Goal: Task Accomplishment & Management: Manage account settings

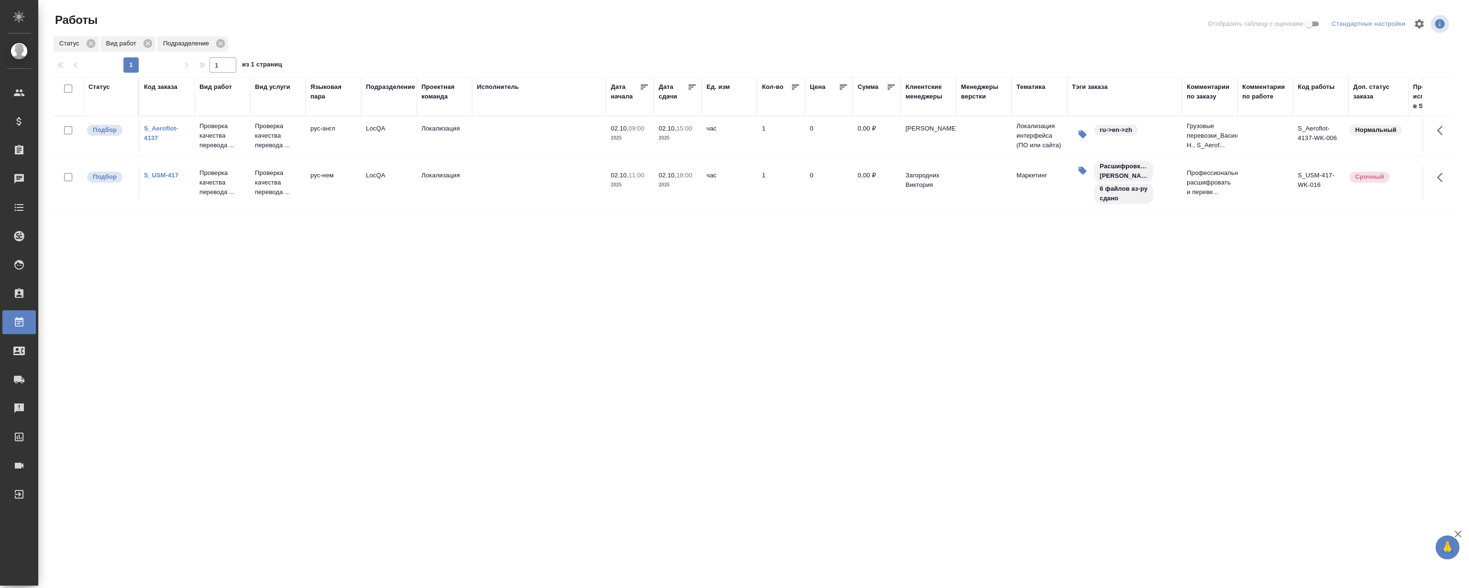
drag, startPoint x: 0, startPoint y: 0, endPoint x: 159, endPoint y: 130, distance: 205.0
click at [159, 130] on link "S_Aeroflot-4137" at bounding box center [161, 133] width 34 height 17
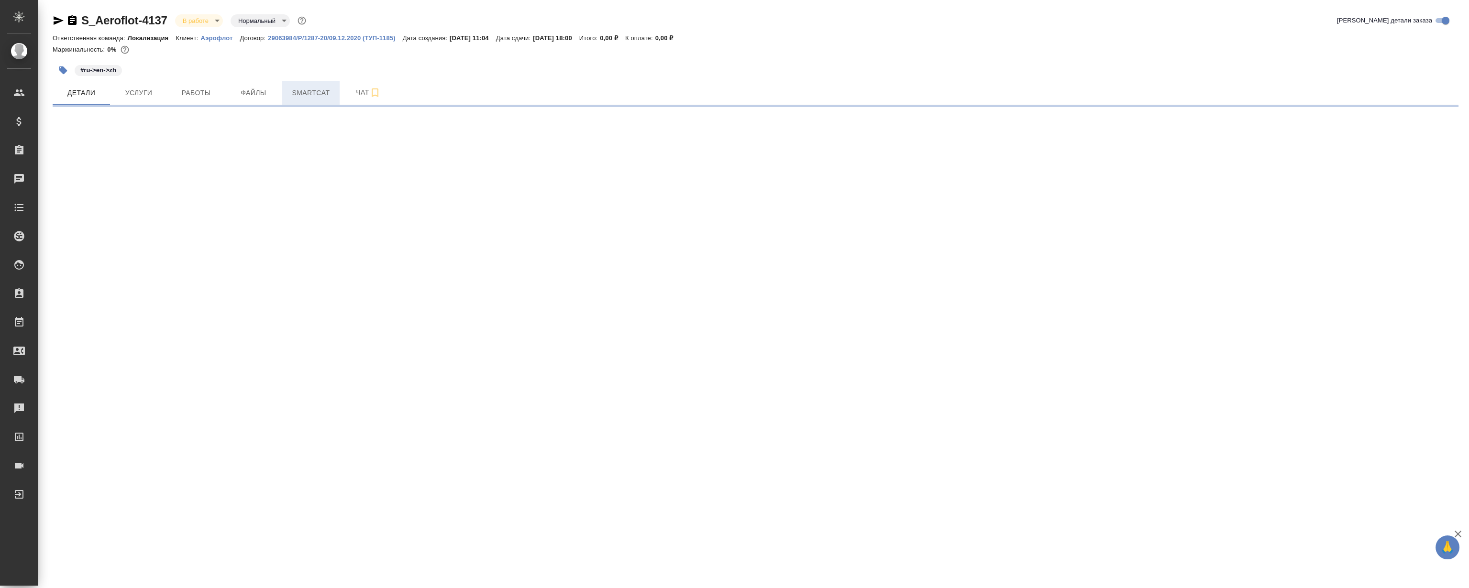
select select "RU"
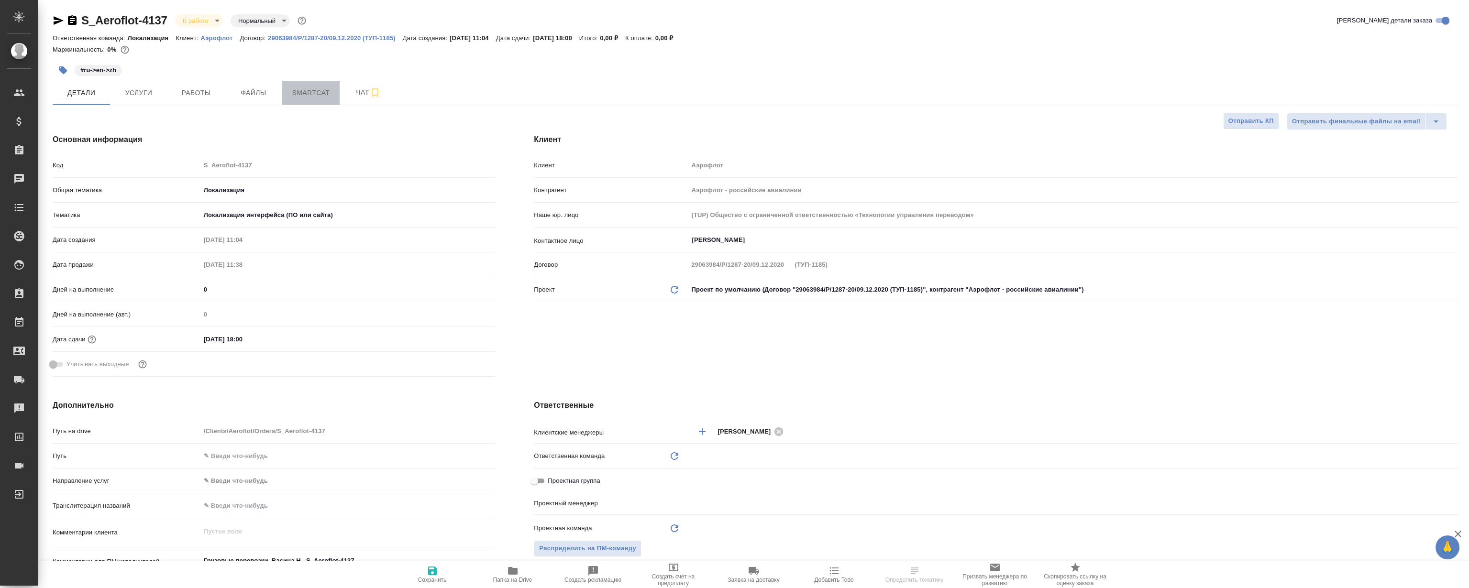
click at [294, 95] on span "Smartcat" at bounding box center [311, 93] width 46 height 12
type textarea "x"
type input "[PERSON_NAME]"
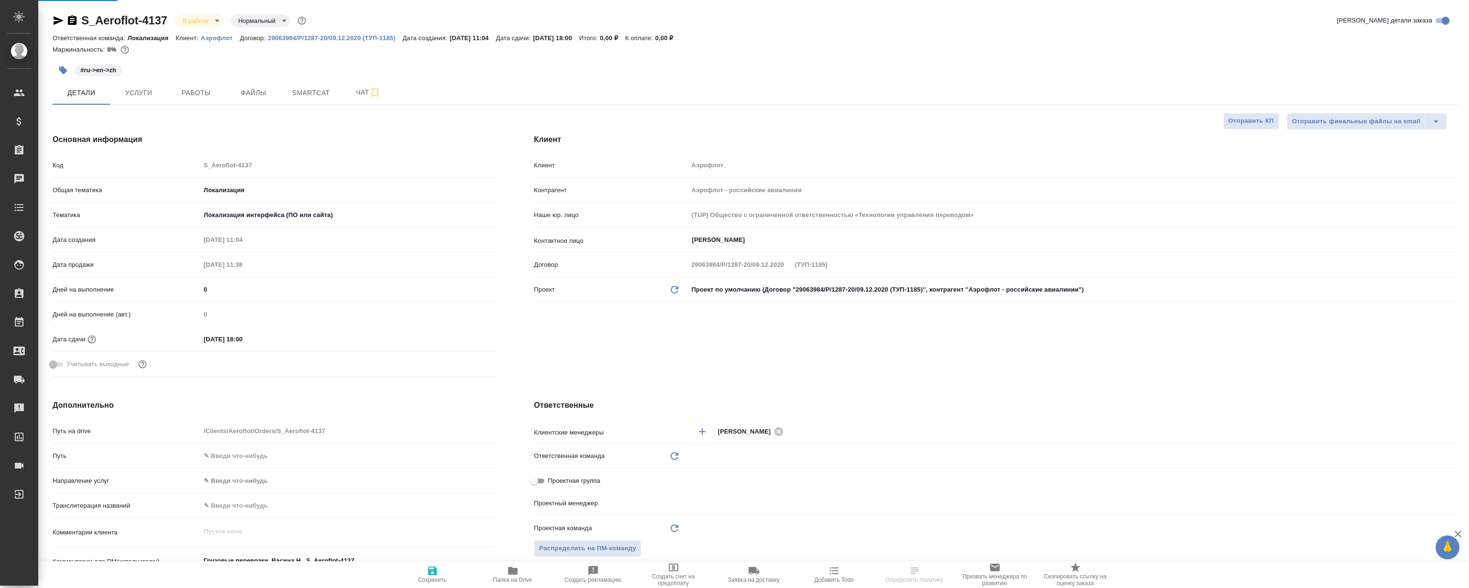
type input "Сеитов Павел"
type input "Локализация"
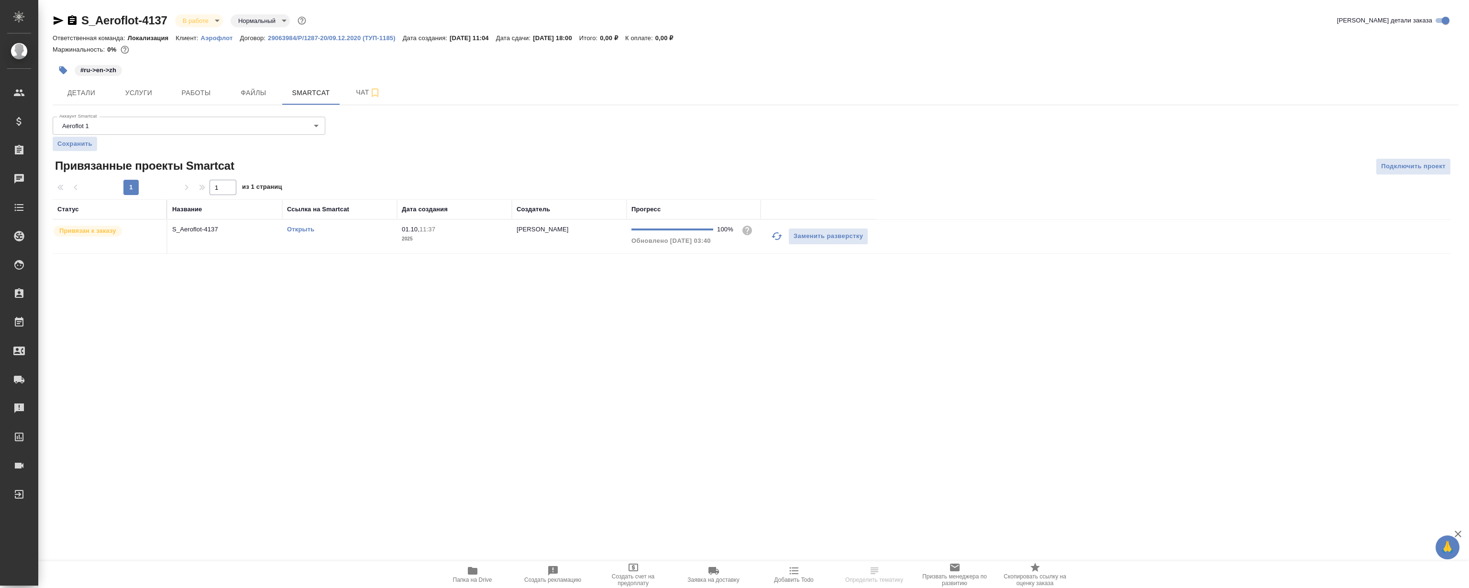
click at [305, 234] on div "Открыть" at bounding box center [339, 230] width 105 height 10
click at [297, 229] on link "Открыть" at bounding box center [300, 229] width 27 height 7
drag, startPoint x: 0, startPoint y: 0, endPoint x: 202, endPoint y: 97, distance: 223.8
click at [202, 97] on span "Работы" at bounding box center [196, 93] width 46 height 12
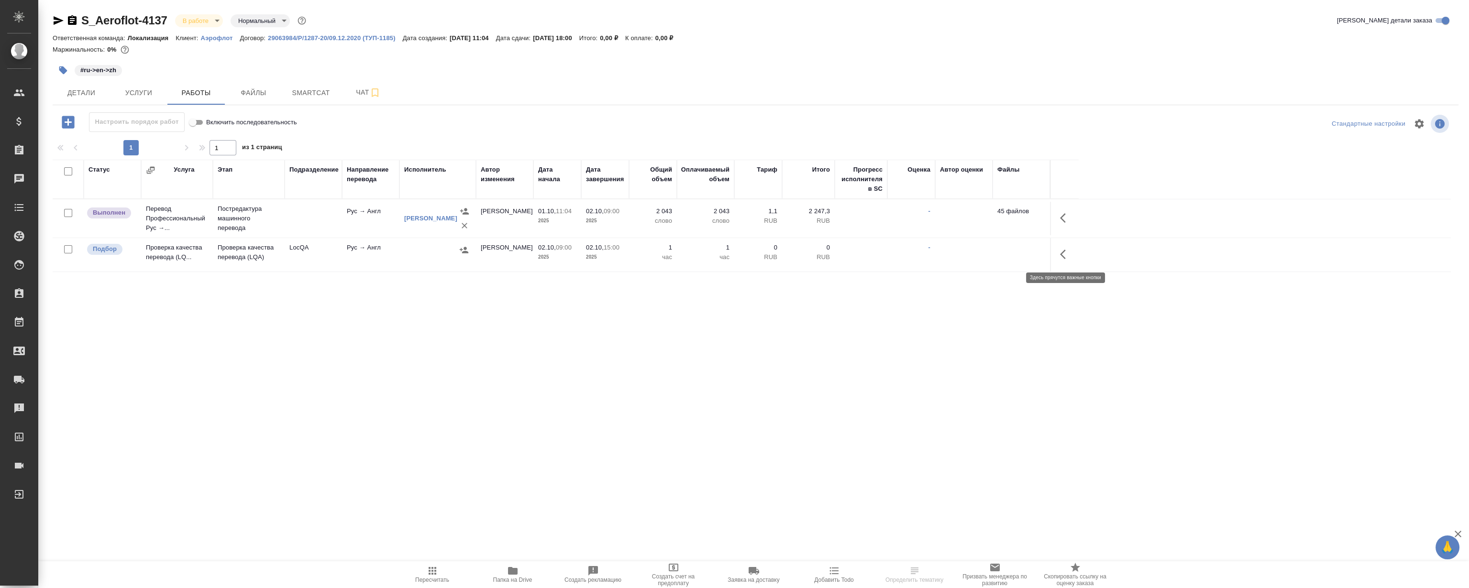
click at [1065, 255] on icon "button" at bounding box center [1065, 254] width 11 height 11
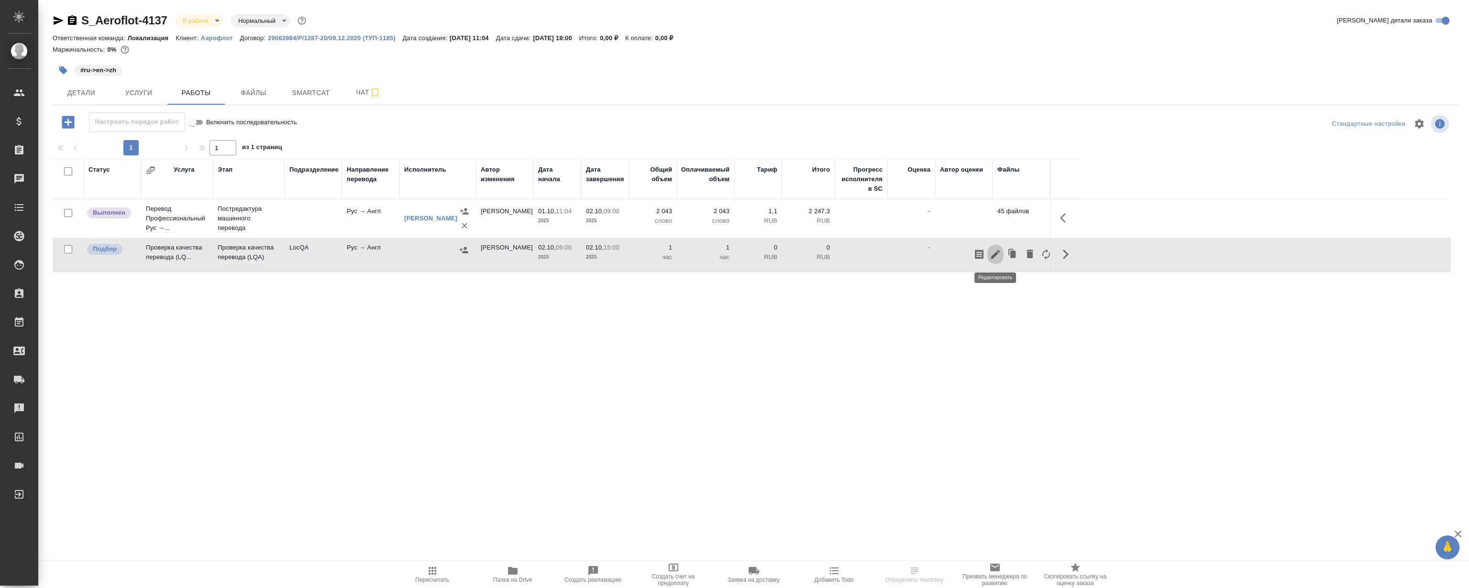
click at [997, 253] on icon "button" at bounding box center [995, 254] width 11 height 11
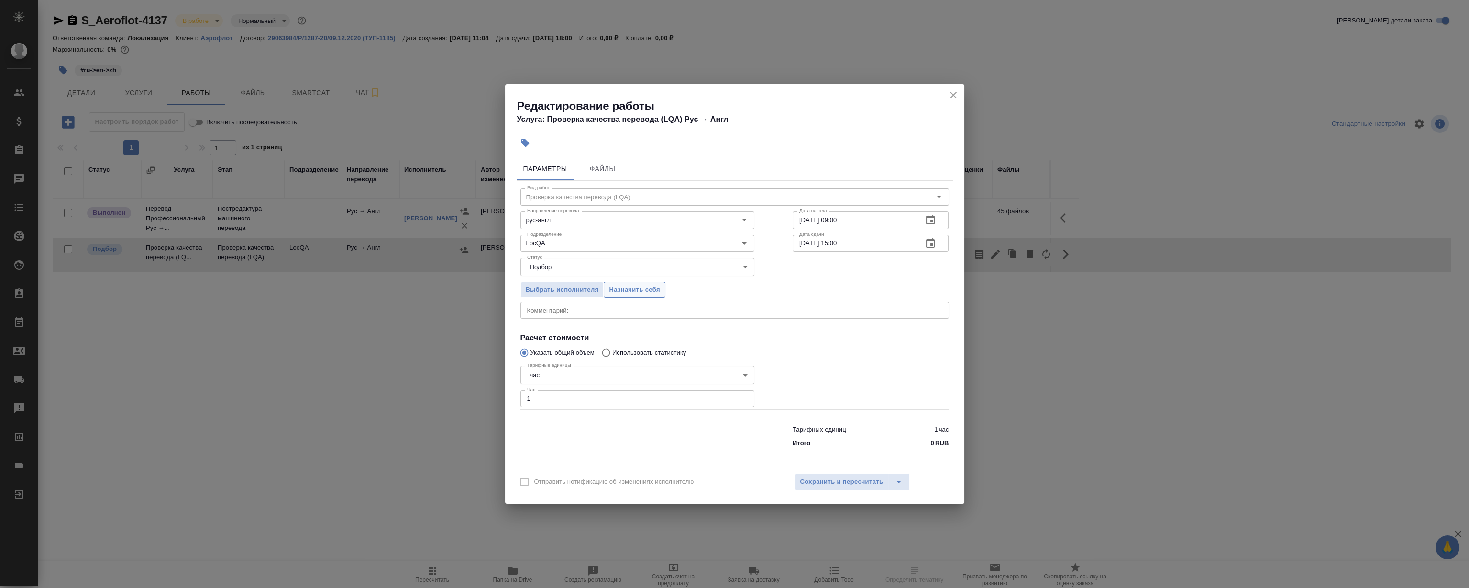
click at [630, 294] on span "Назначить себя" at bounding box center [634, 290] width 51 height 11
click at [950, 98] on icon "close" at bounding box center [953, 94] width 11 height 11
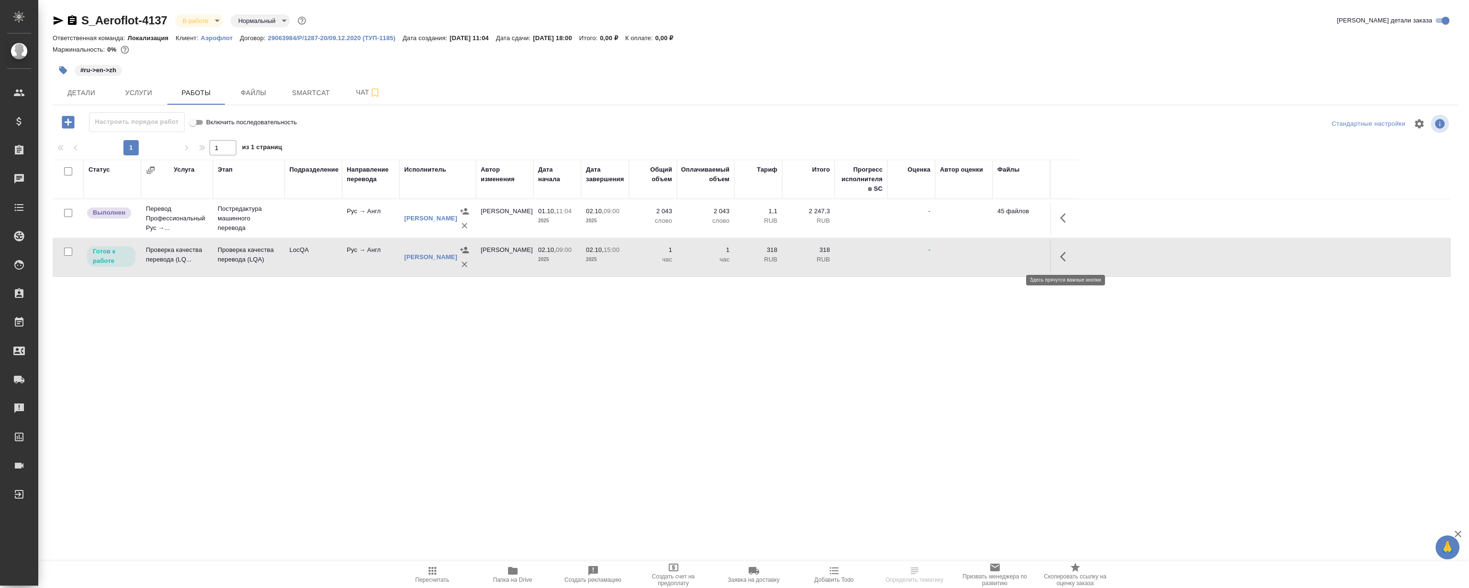
click at [1067, 255] on icon "button" at bounding box center [1065, 256] width 11 height 11
click at [993, 256] on icon "button" at bounding box center [995, 256] width 11 height 11
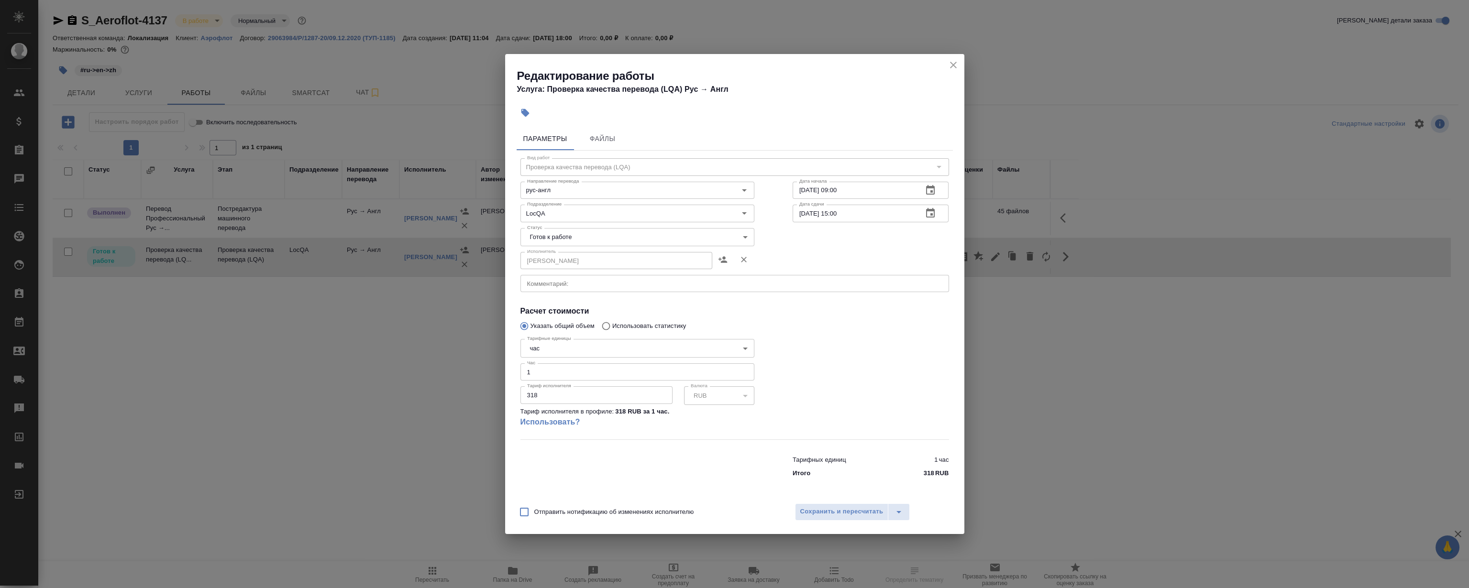
click at [561, 229] on body "🙏 .cls-1 fill:#fff; AWATERA Magerramov Ruslan Клиенты Спецификации Заказы 0 Чат…" at bounding box center [734, 294] width 1469 height 588
click at [563, 283] on li "Сдан" at bounding box center [637, 286] width 234 height 16
type input "closed"
click at [826, 516] on span "Сохранить и пересчитать" at bounding box center [841, 512] width 83 height 11
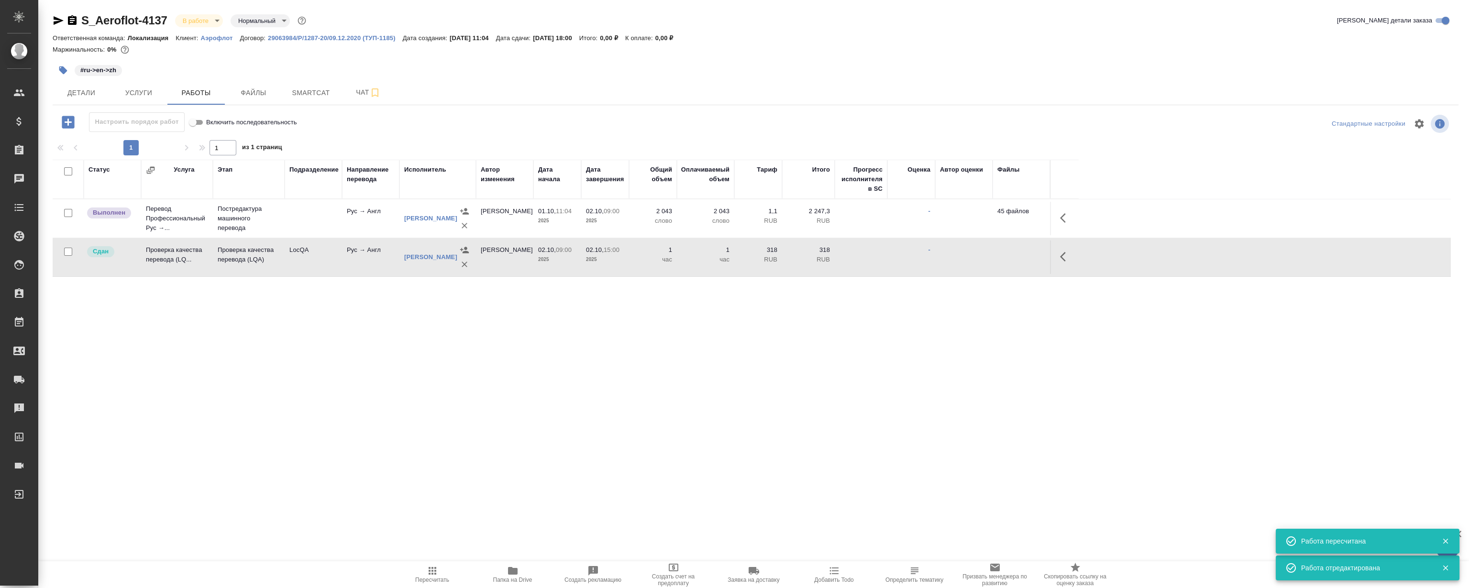
click at [305, 376] on div "S_Aeroflot-4137 В работе inProgress Нормальный normal Кратко детали заказа Отве…" at bounding box center [755, 199] width 1417 height 399
click at [333, 390] on div "S_Aeroflot-4137 В работе inProgress Нормальный normal Кратко детали заказа Отве…" at bounding box center [755, 199] width 1417 height 399
click at [301, 378] on div "S_Aeroflot-4137 В работе inProgress Нормальный normal Кратко детали заказа Отве…" at bounding box center [755, 199] width 1417 height 399
click at [247, 390] on div "S_Aeroflot-4137 В работе inProgress Нормальный normal Кратко детали заказа Отве…" at bounding box center [755, 199] width 1417 height 399
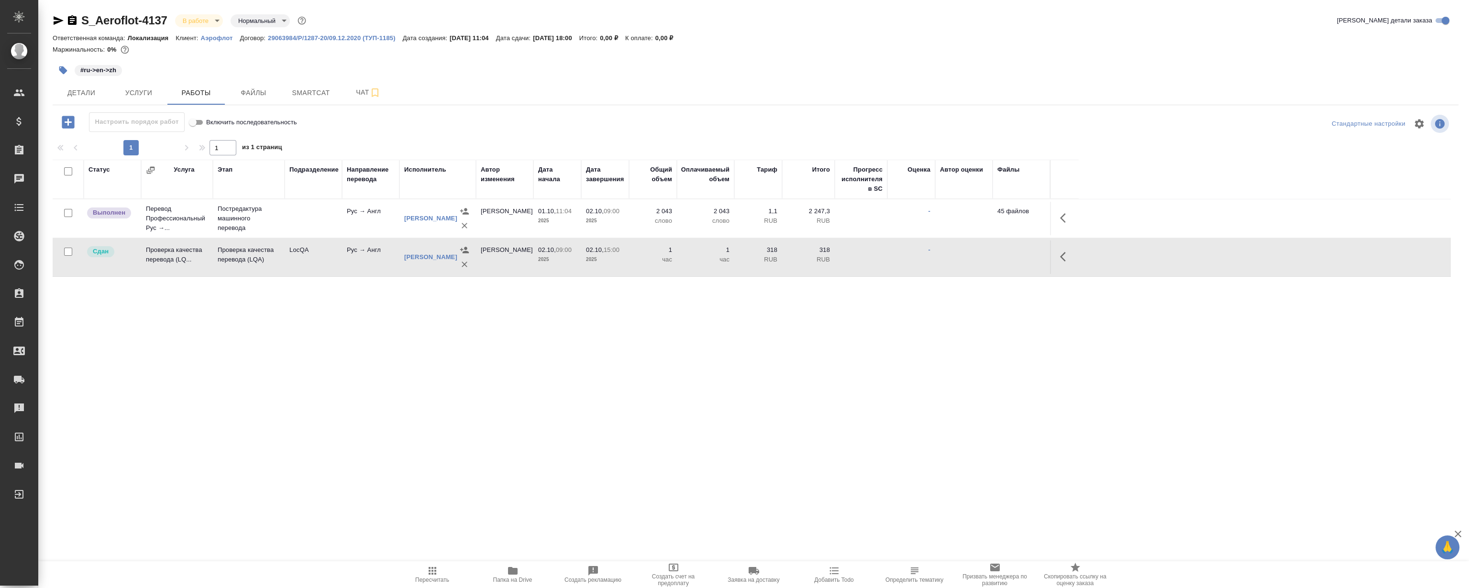
click at [60, 19] on icon "button" at bounding box center [58, 20] width 11 height 11
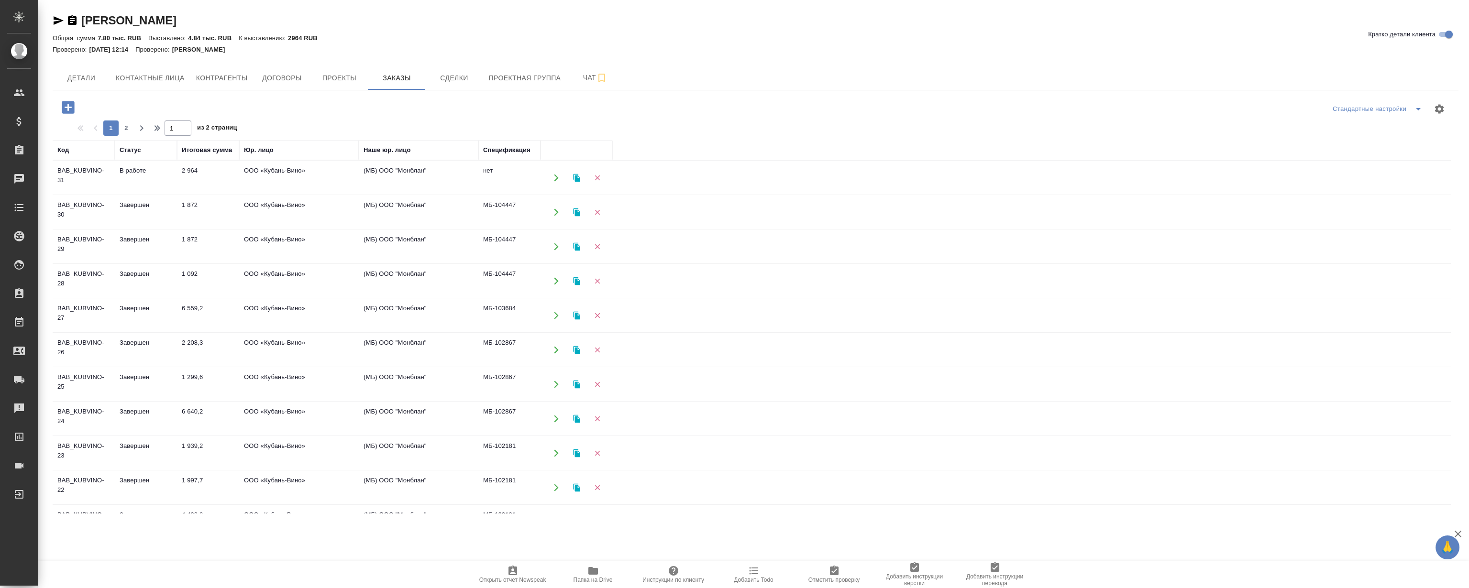
click at [87, 374] on td "BAB_KUBVINO-25" at bounding box center [84, 384] width 62 height 33
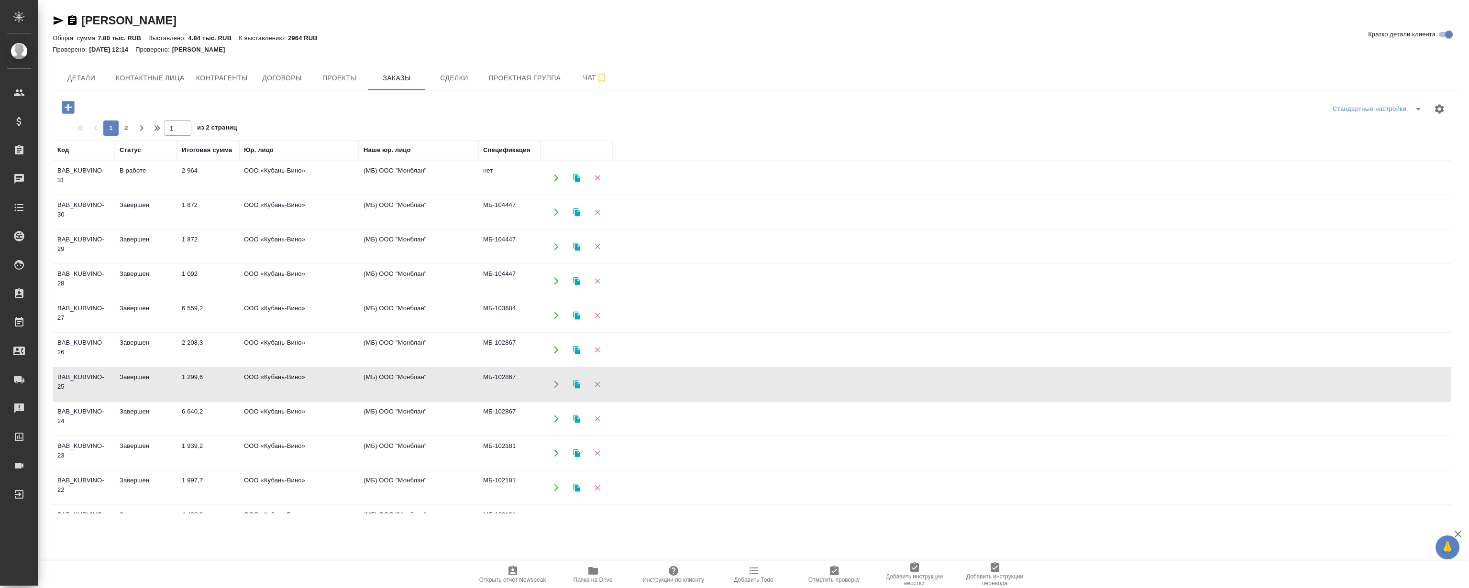
click at [87, 374] on td "BAB_KUBVINO-25" at bounding box center [84, 384] width 62 height 33
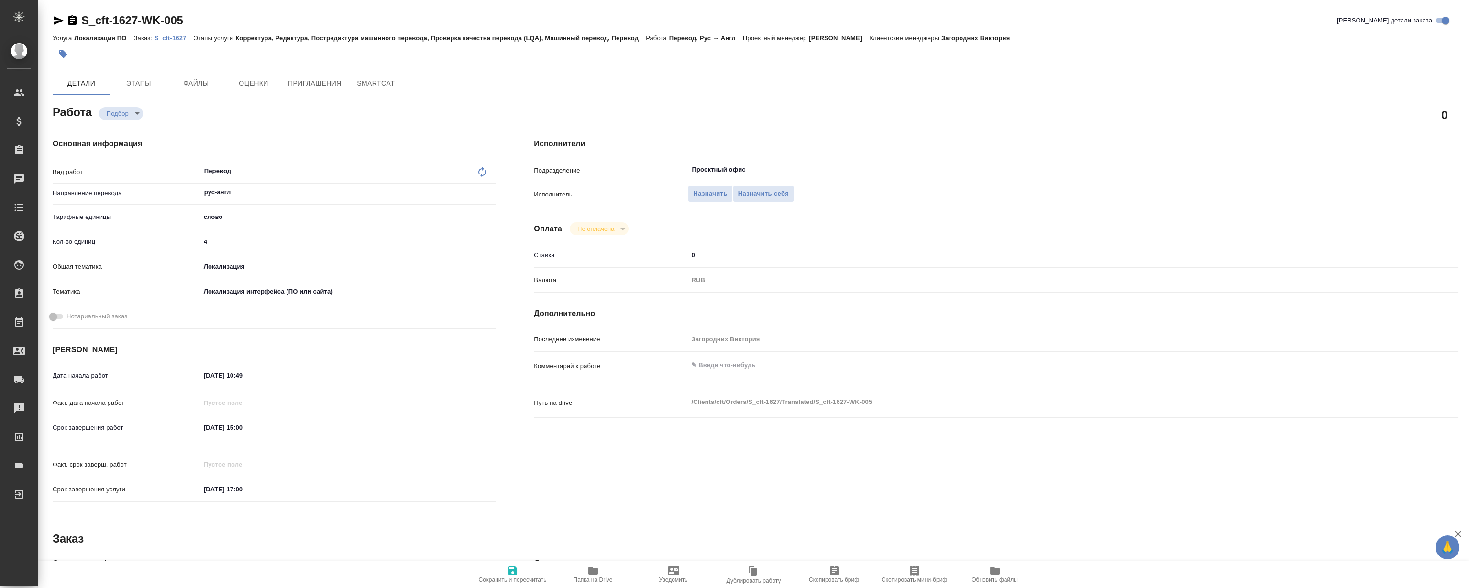
type textarea "x"
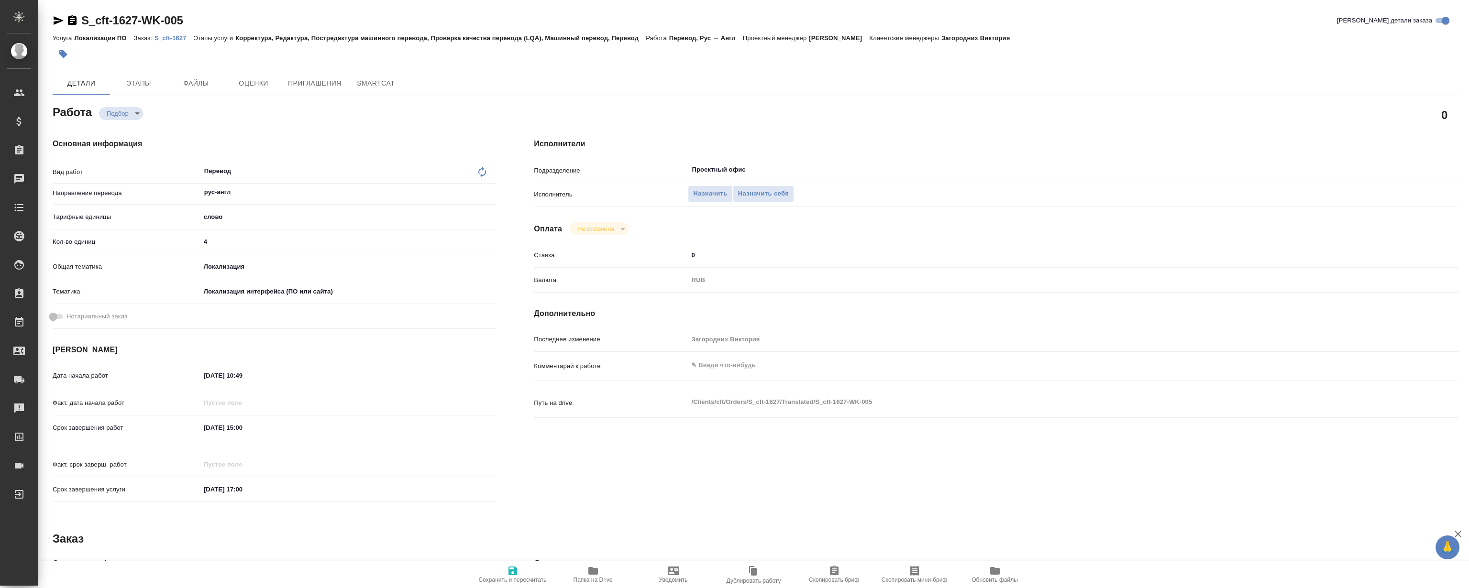
type textarea "x"
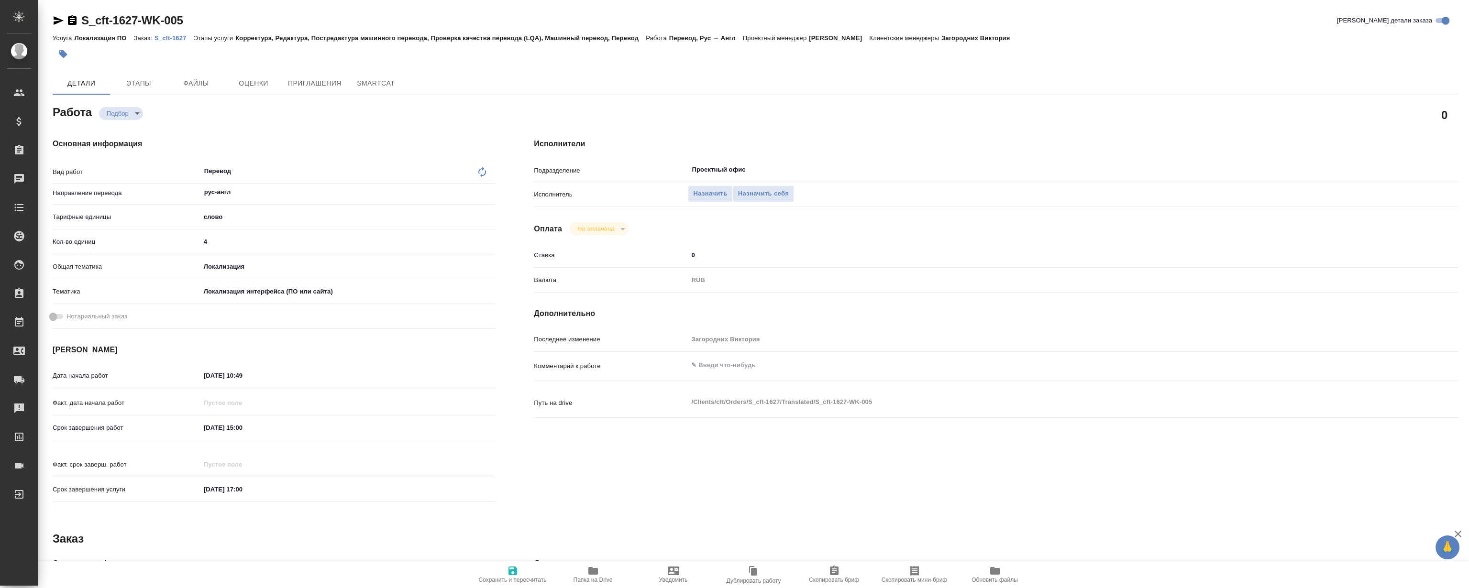
type textarea "x"
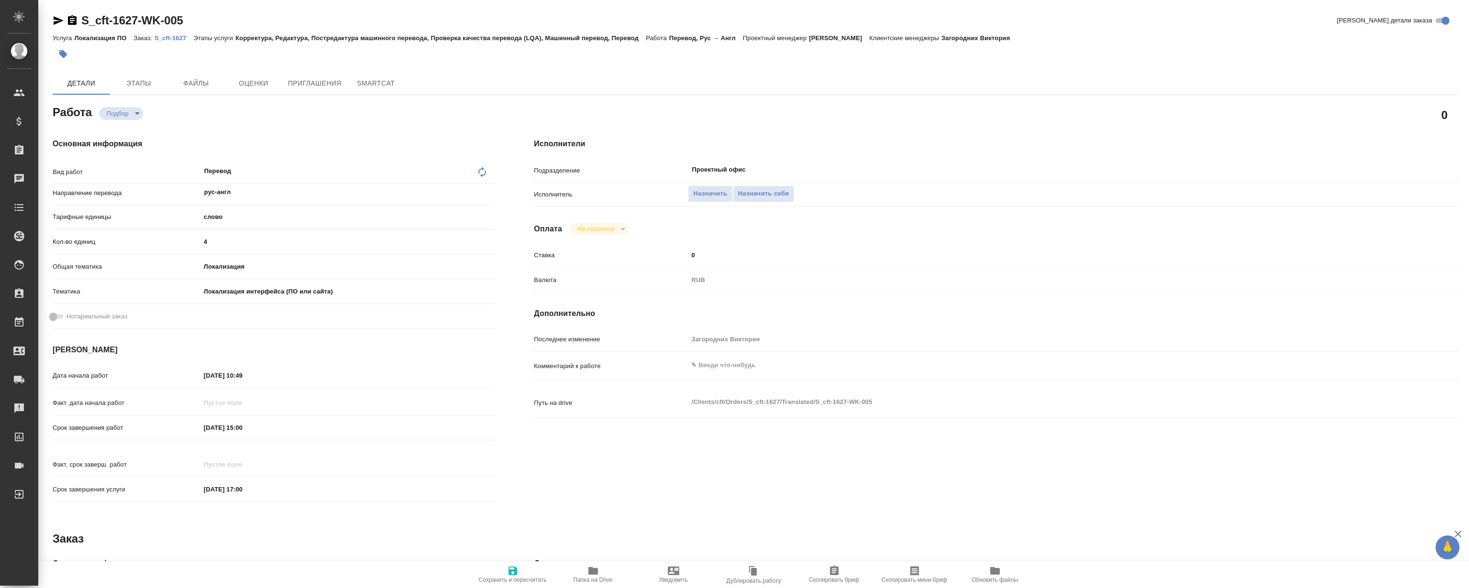
type textarea "x"
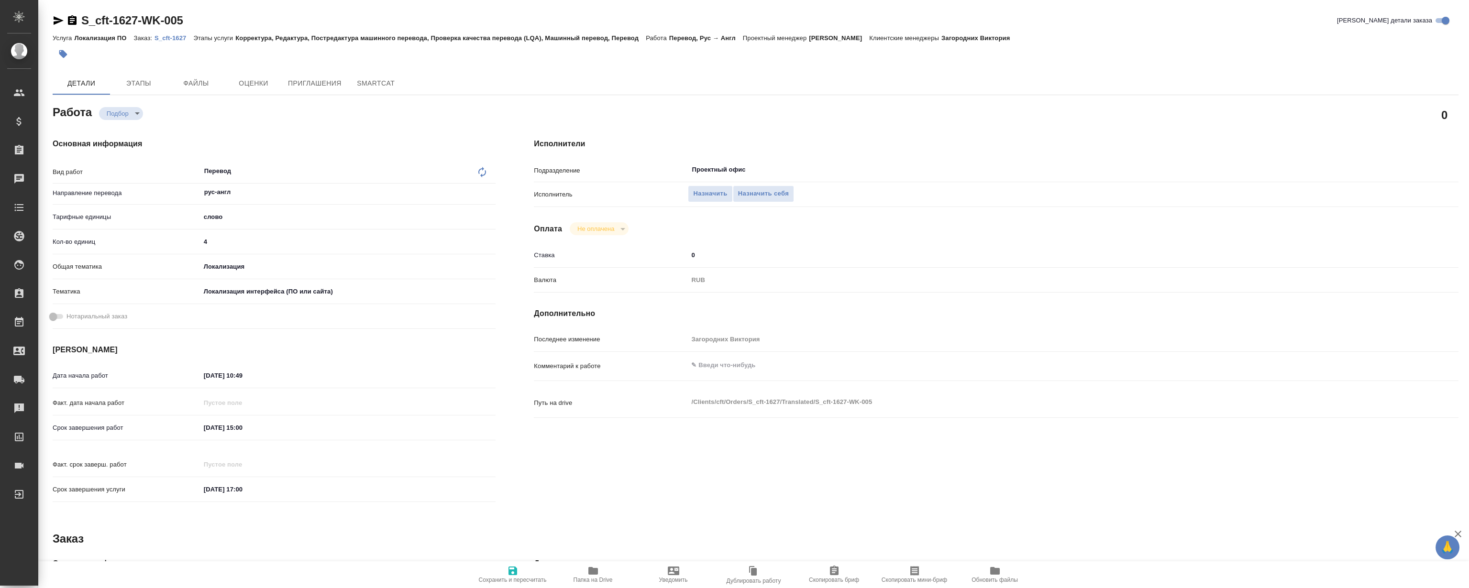
type textarea "x"
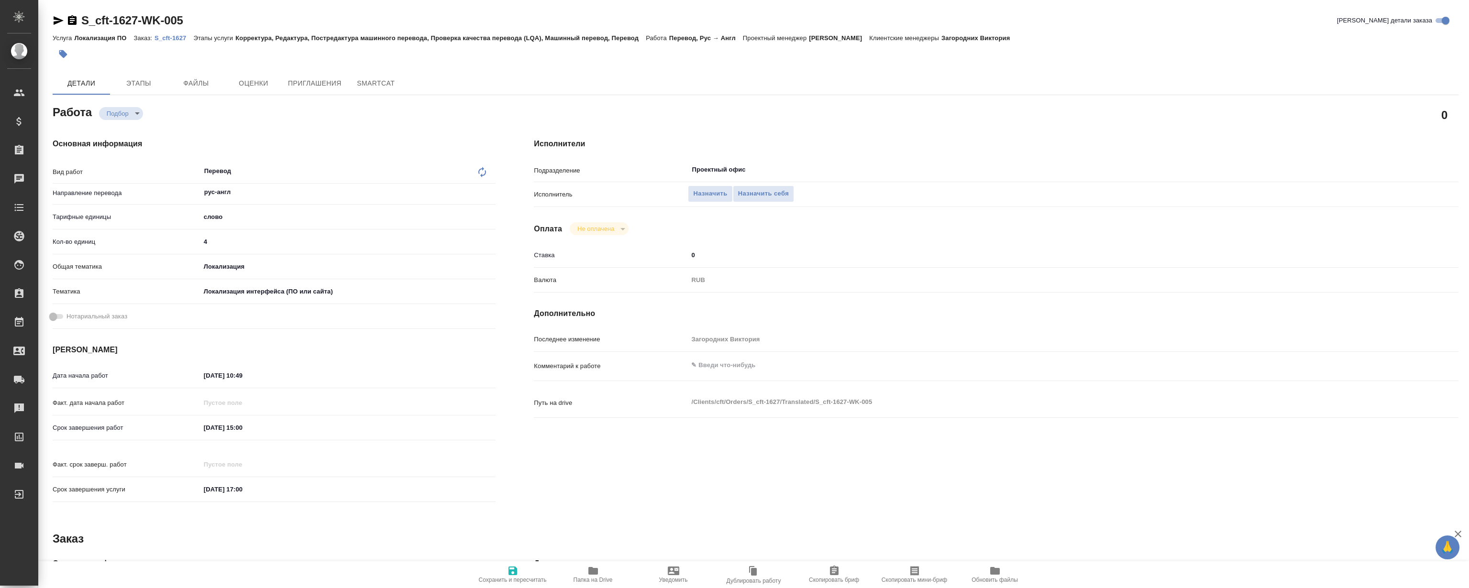
type textarea "x"
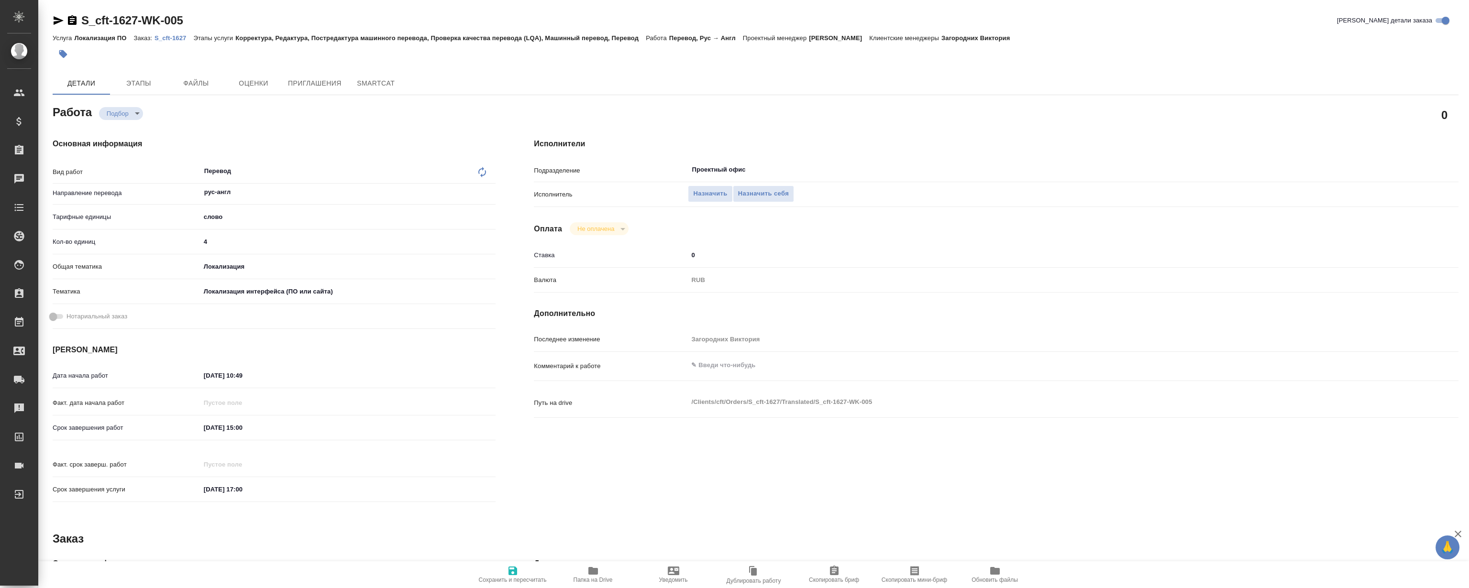
click at [158, 38] on p "S_cft-1627" at bounding box center [174, 37] width 39 height 7
type textarea "x"
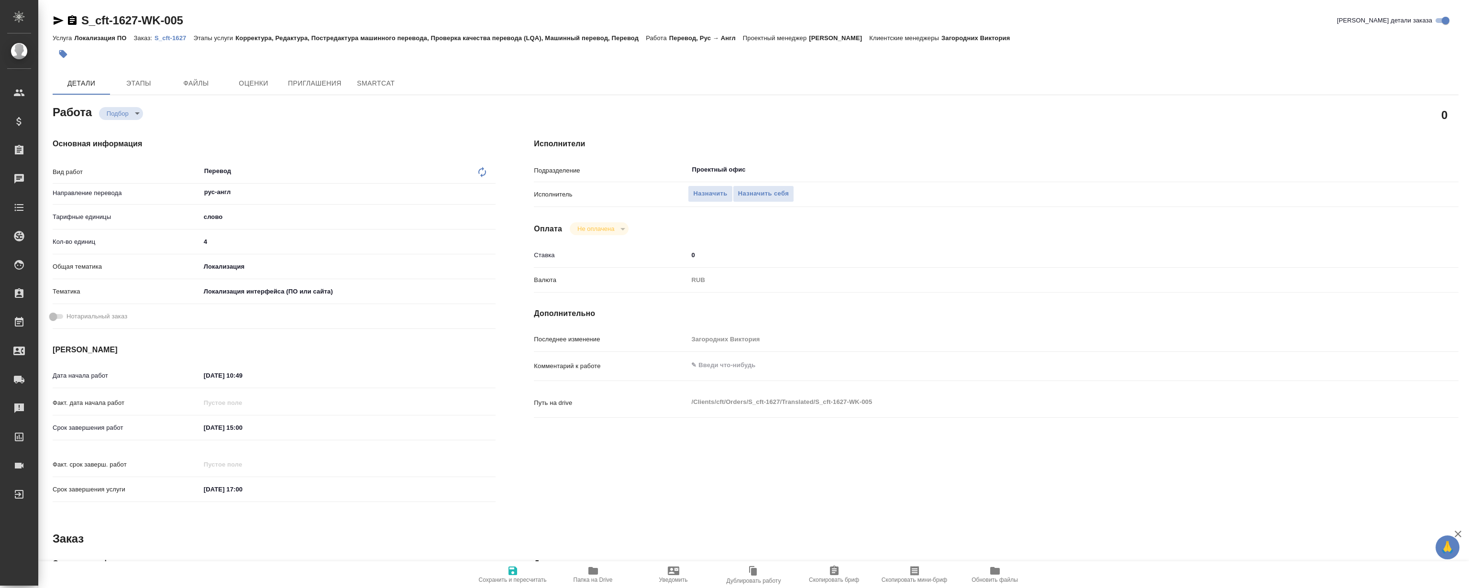
type textarea "x"
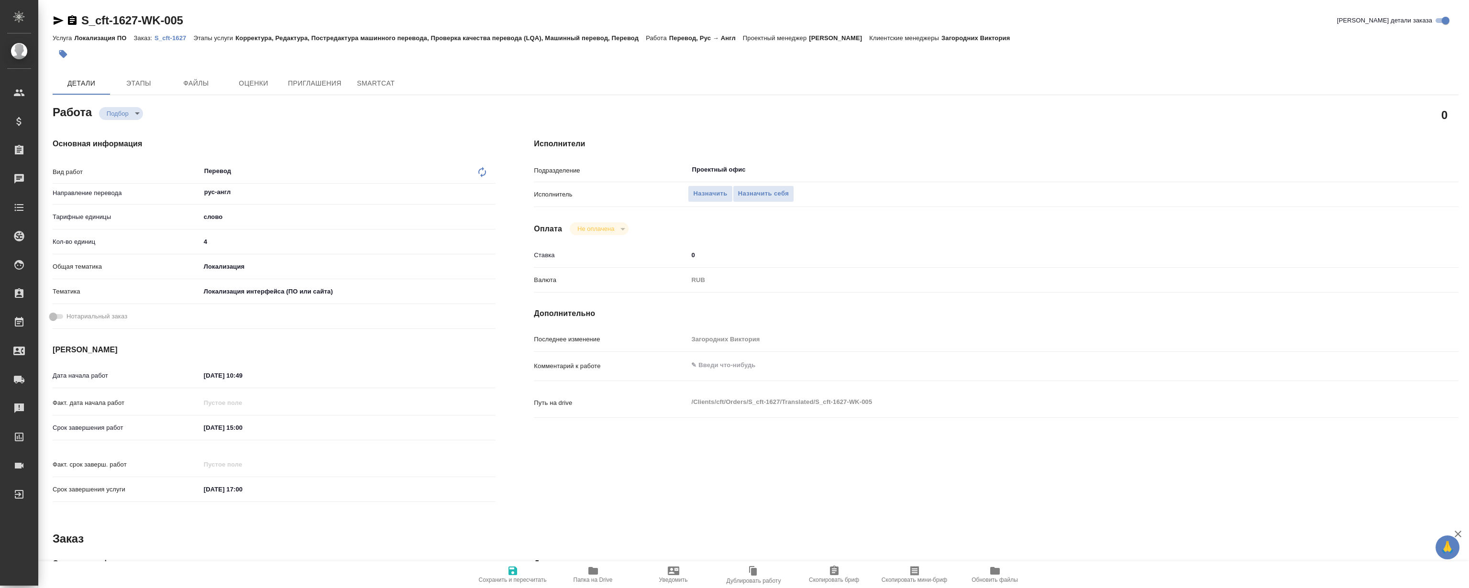
type textarea "x"
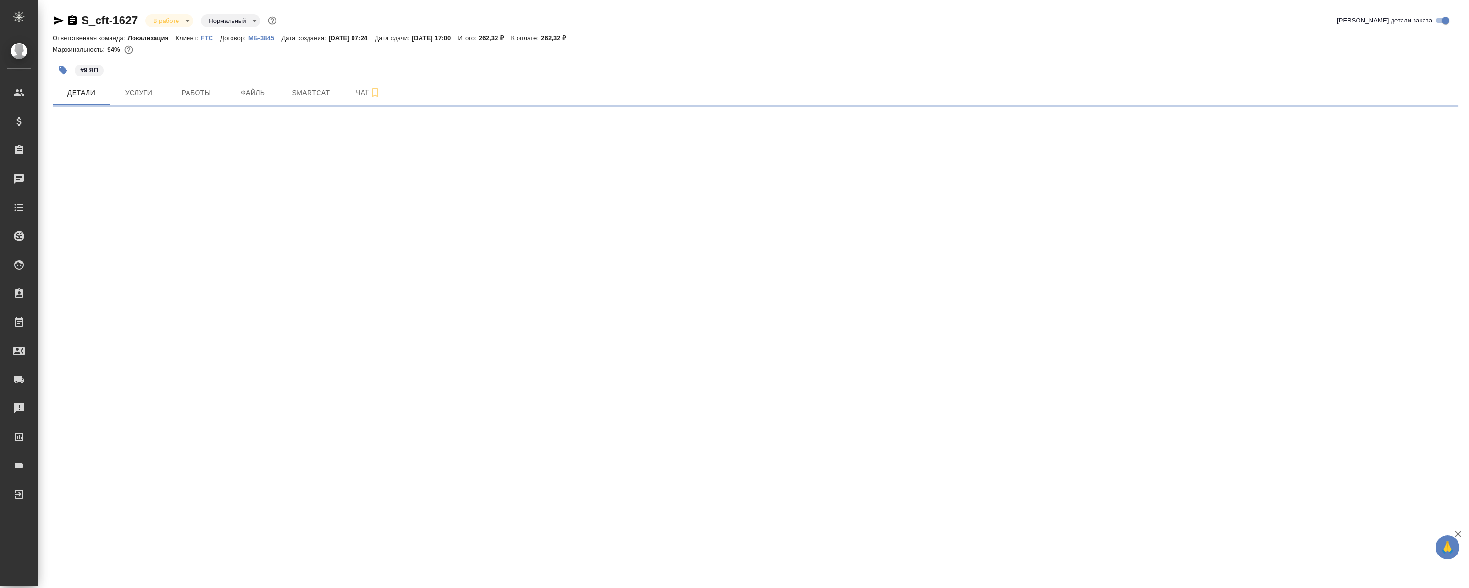
select select "RU"
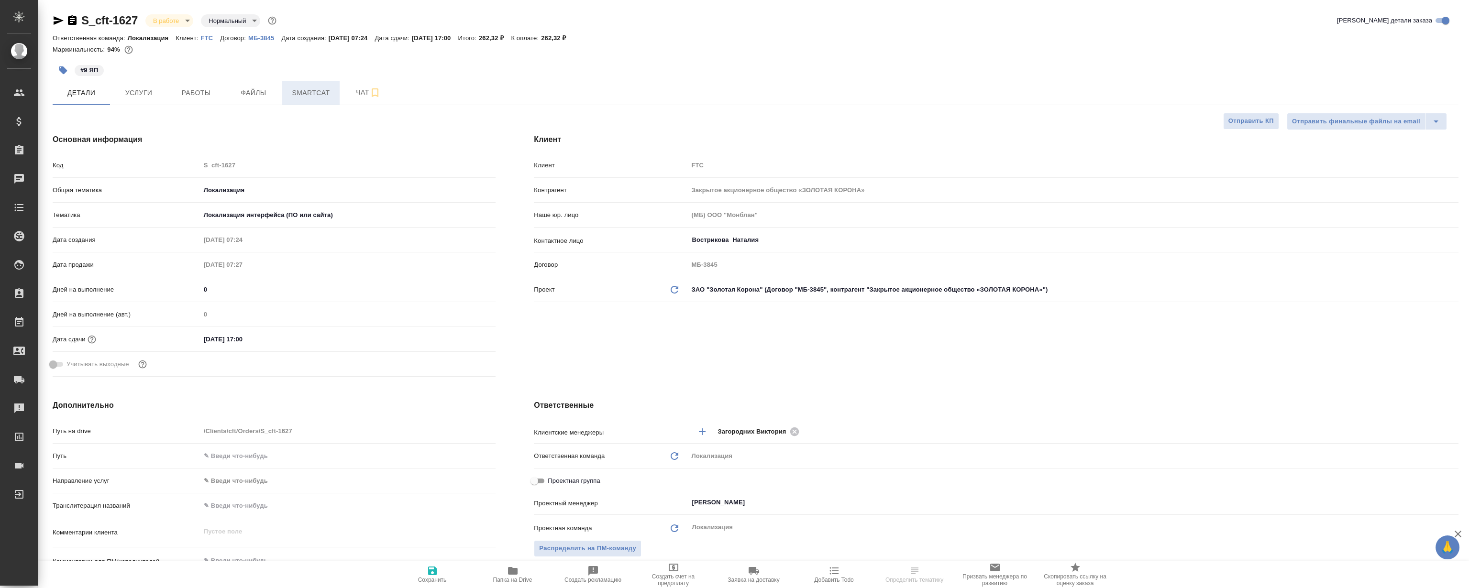
type textarea "x"
click at [327, 91] on span "Smartcat" at bounding box center [311, 93] width 46 height 12
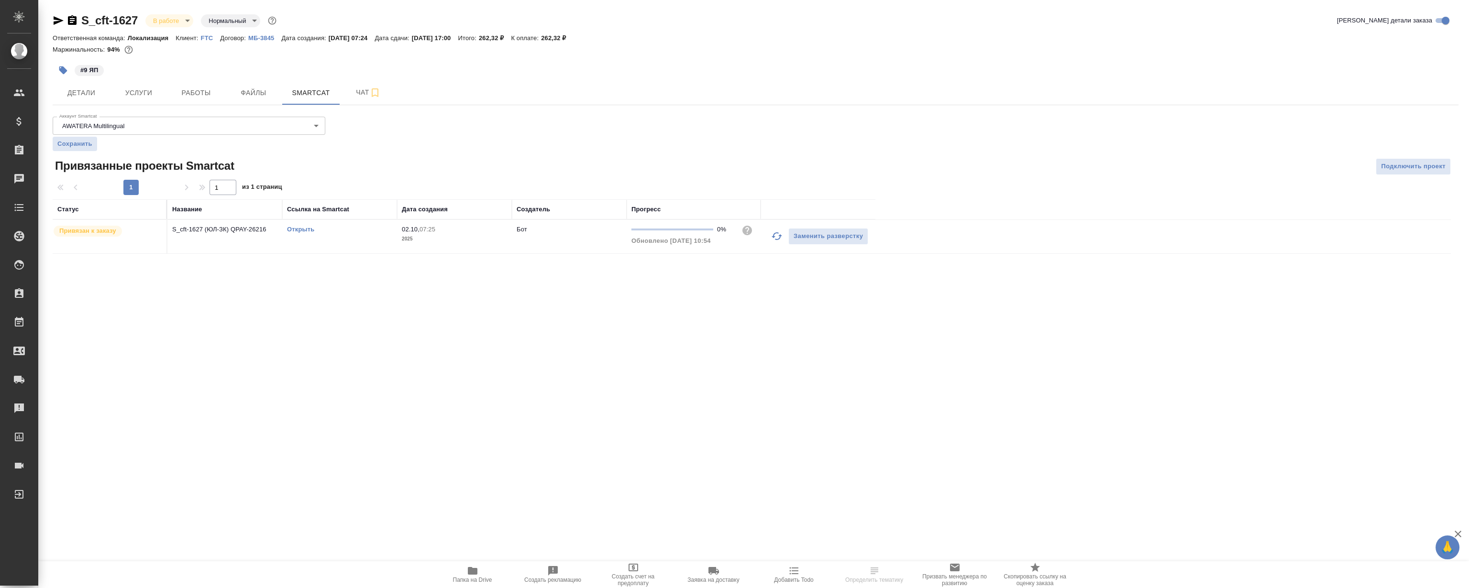
click at [308, 232] on link "Открыть" at bounding box center [300, 229] width 27 height 7
click at [205, 98] on span "Работы" at bounding box center [196, 93] width 46 height 12
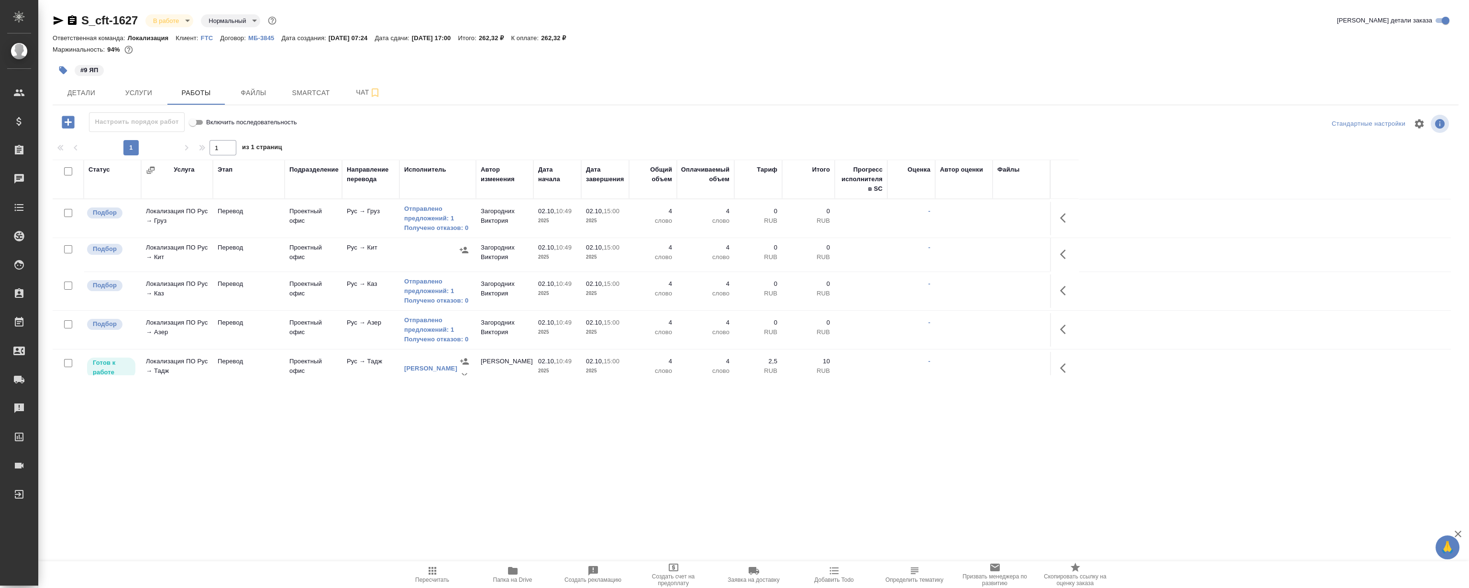
scroll to position [163, 0]
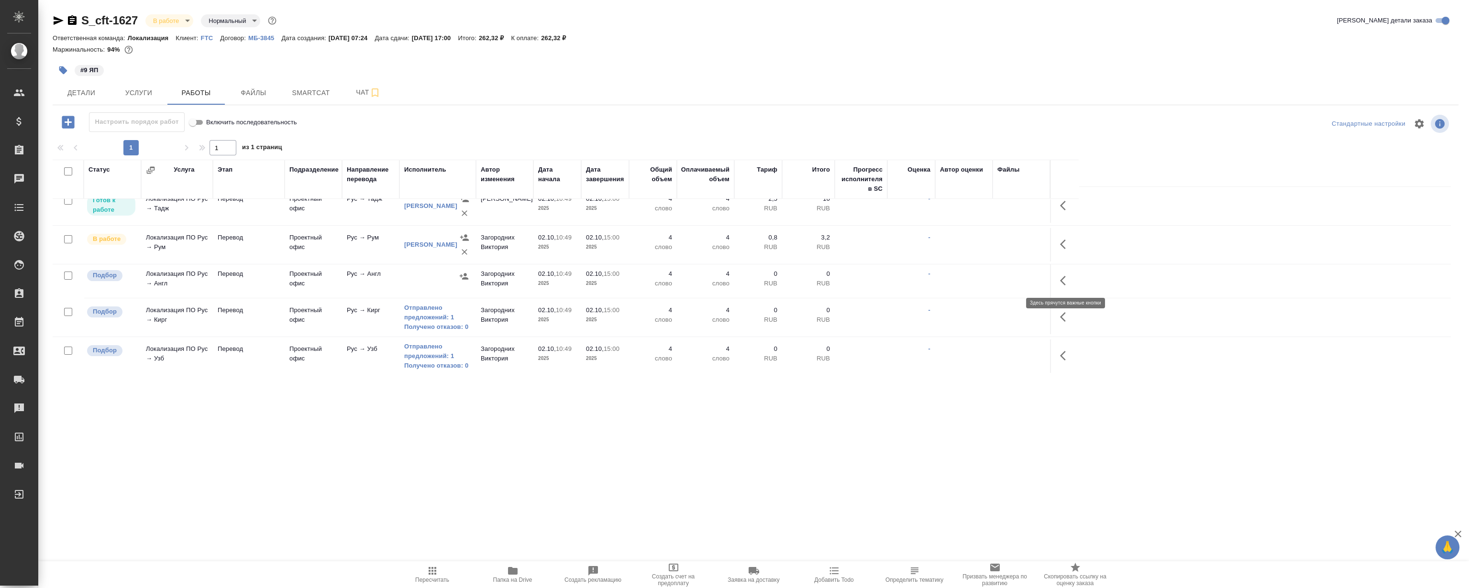
click at [1056, 276] on button "button" at bounding box center [1065, 280] width 23 height 23
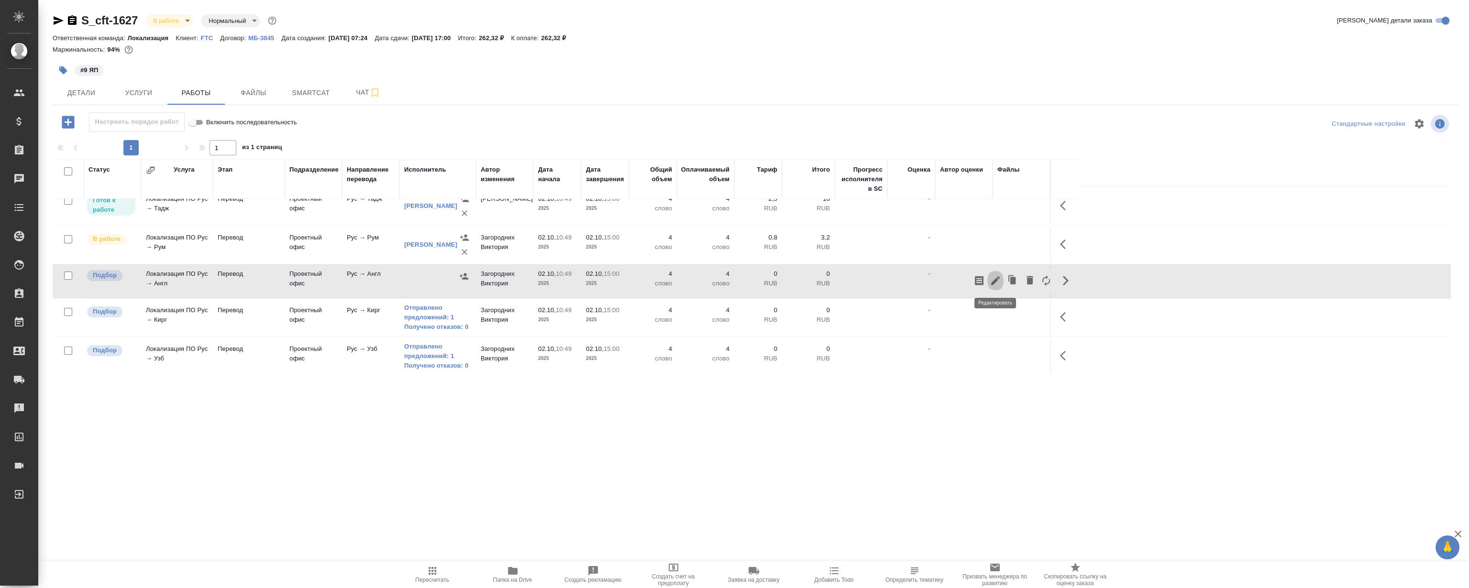
click at [996, 279] on icon "button" at bounding box center [995, 281] width 9 height 9
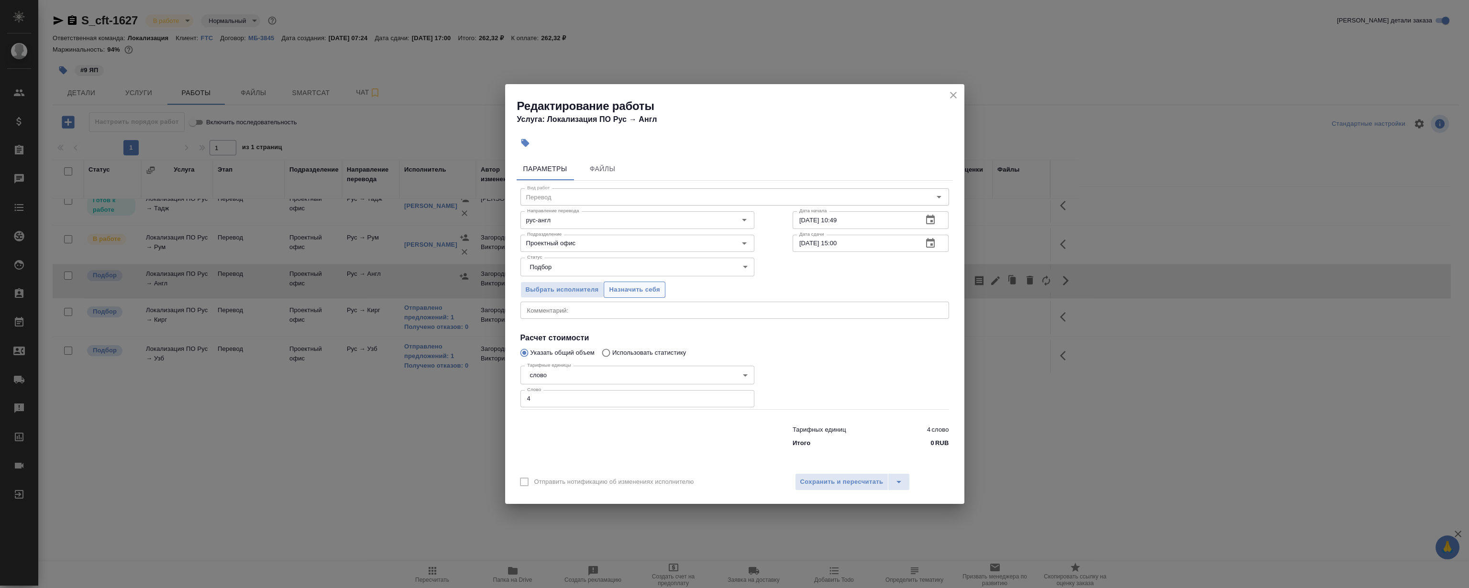
click at [628, 290] on span "Назначить себя" at bounding box center [634, 290] width 51 height 11
drag, startPoint x: 962, startPoint y: 93, endPoint x: 951, endPoint y: 94, distance: 10.6
click at [961, 94] on div "Редактирование работы Услуга: Локализация ПО Рус → Англ" at bounding box center [734, 108] width 459 height 48
click at [951, 94] on icon "close" at bounding box center [953, 94] width 11 height 11
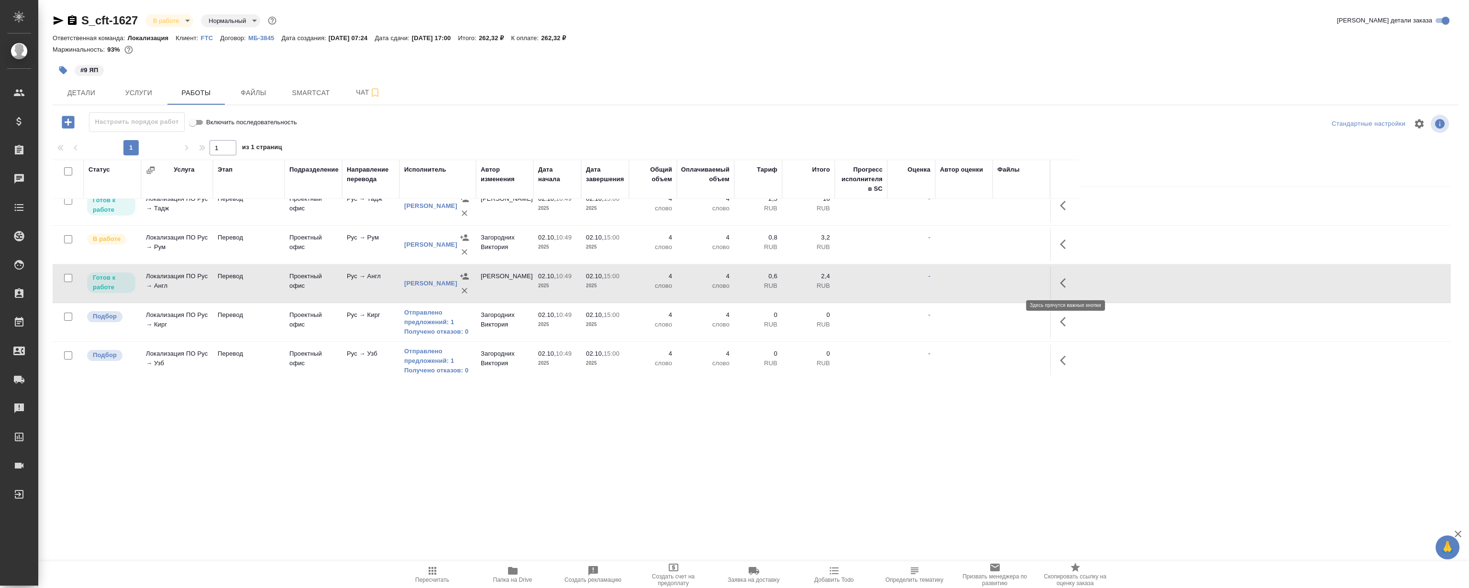
click at [1069, 281] on icon "button" at bounding box center [1065, 282] width 11 height 11
click at [998, 283] on icon "button" at bounding box center [995, 282] width 11 height 11
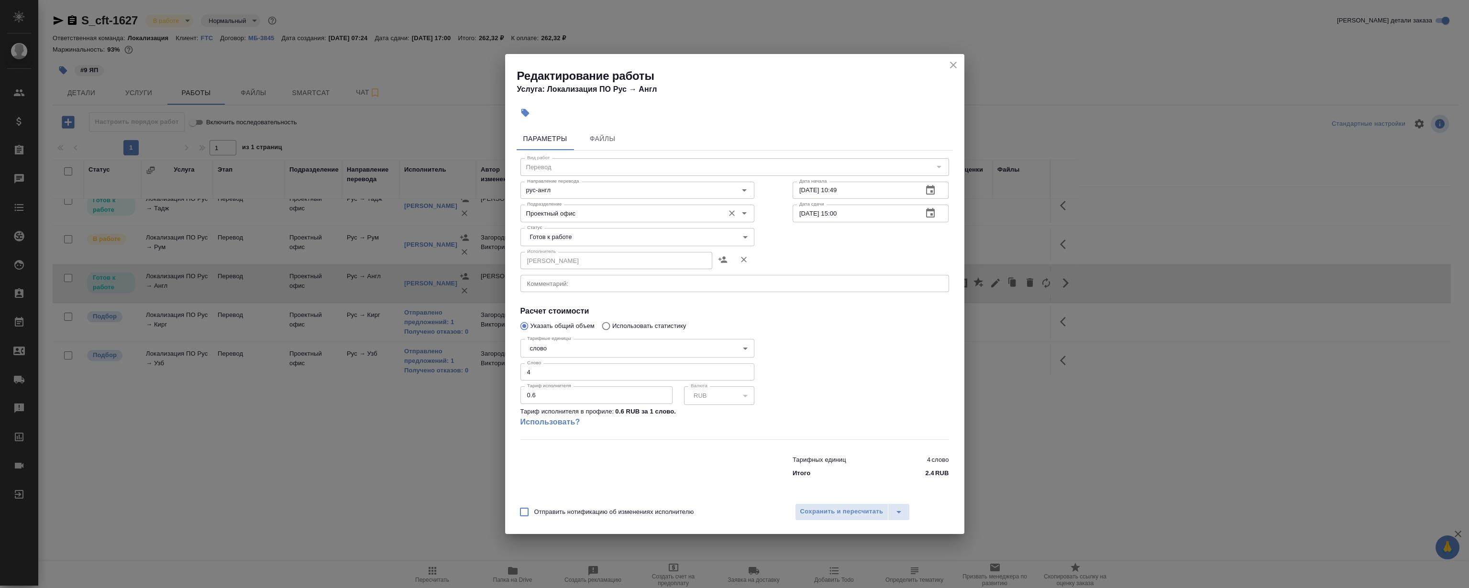
click at [549, 215] on input "Проектный офис" at bounding box center [621, 213] width 196 height 11
click at [598, 238] on li "LocQA" at bounding box center [637, 235] width 234 height 17
type input "LocQA"
click at [572, 239] on body "🙏 .cls-1 fill:#fff; AWATERA Magerramov Ruslan Клиенты Спецификации Заказы 0 Чат…" at bounding box center [734, 294] width 1469 height 588
drag, startPoint x: 575, startPoint y: 286, endPoint x: 581, endPoint y: 297, distance: 12.9
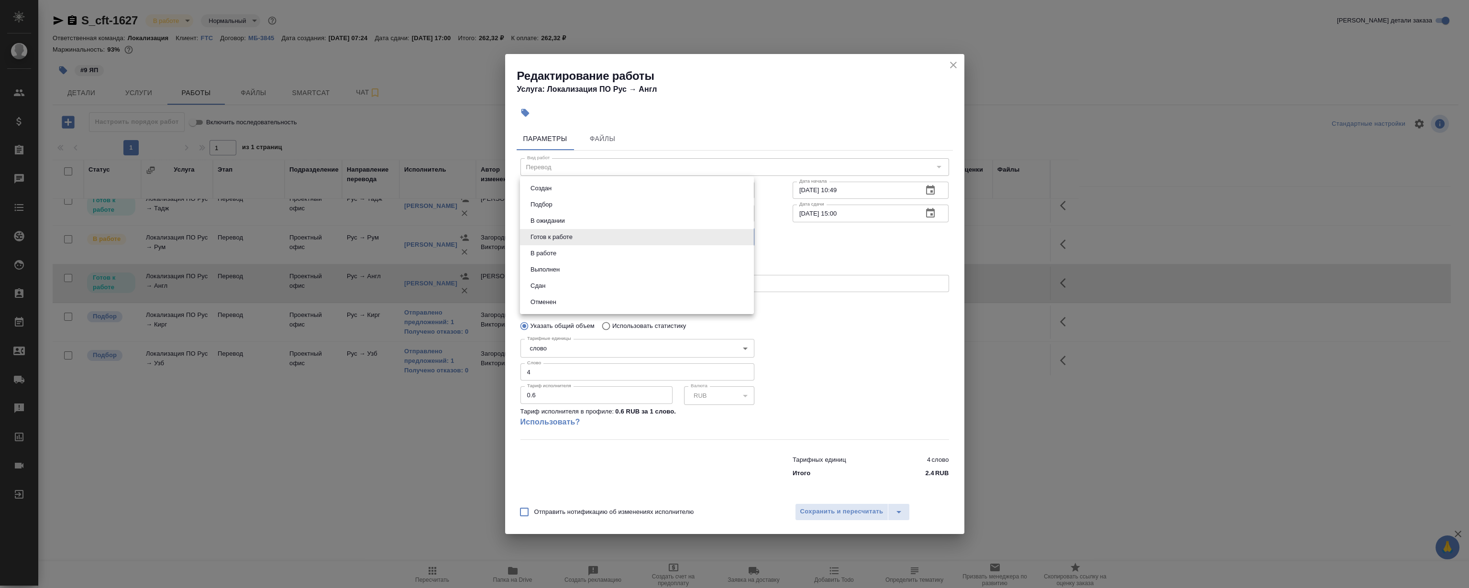
click at [575, 286] on li "Сдан" at bounding box center [637, 286] width 234 height 16
type input "closed"
click at [854, 510] on span "Сохранить и пересчитать" at bounding box center [841, 512] width 83 height 11
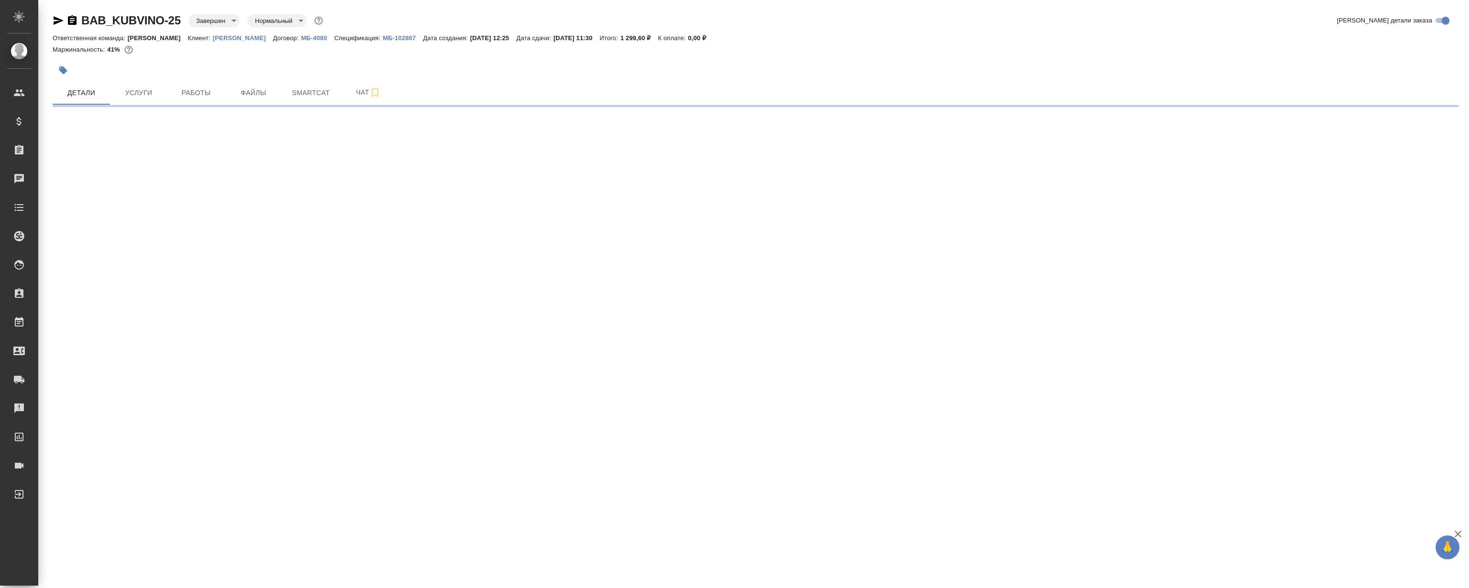
select select "RU"
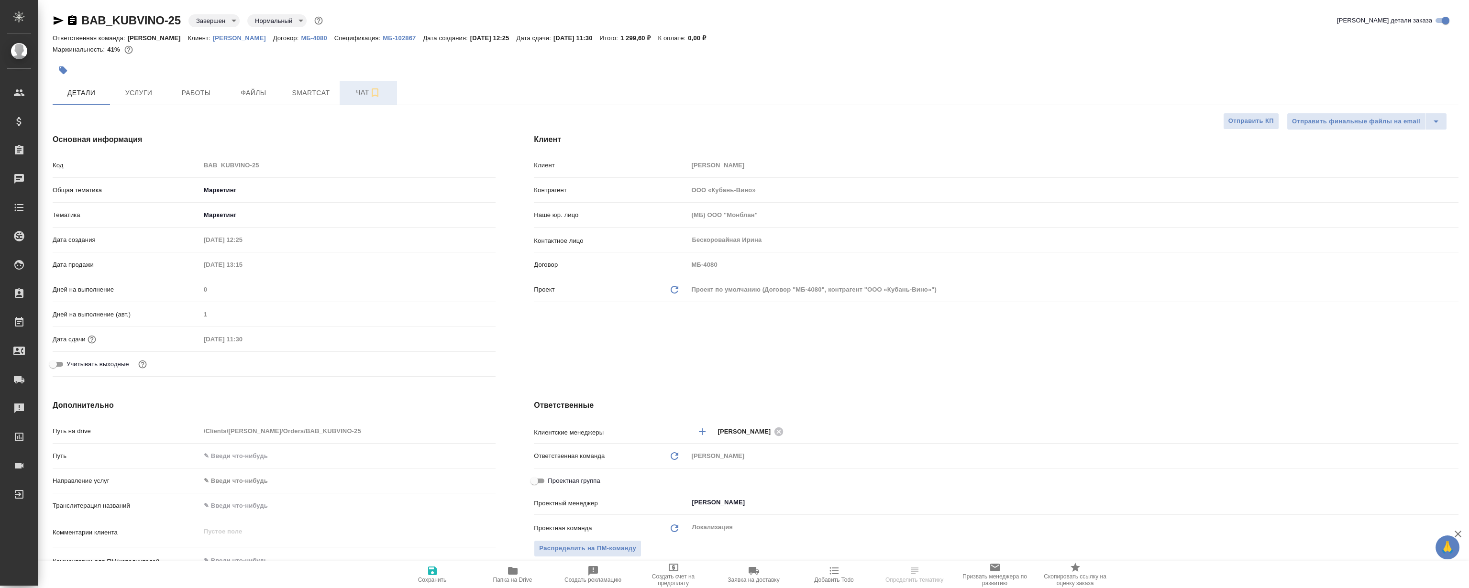
type textarea "x"
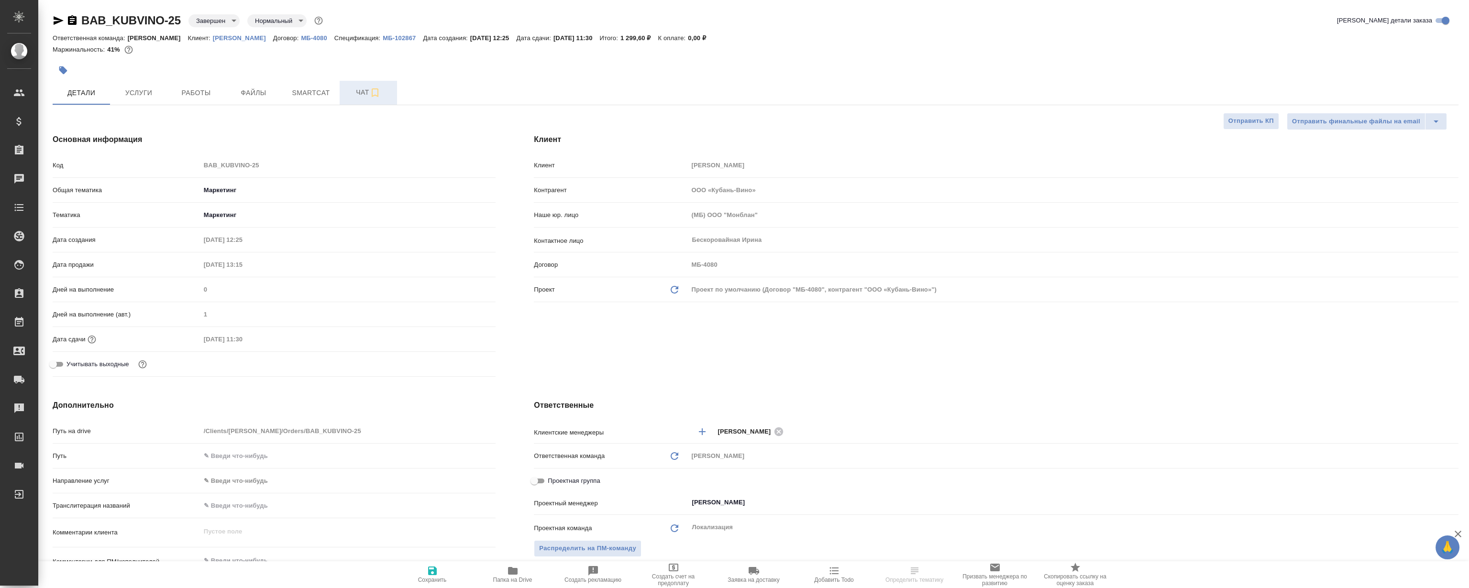
type textarea "x"
click at [322, 98] on span "Smartcat" at bounding box center [311, 93] width 46 height 12
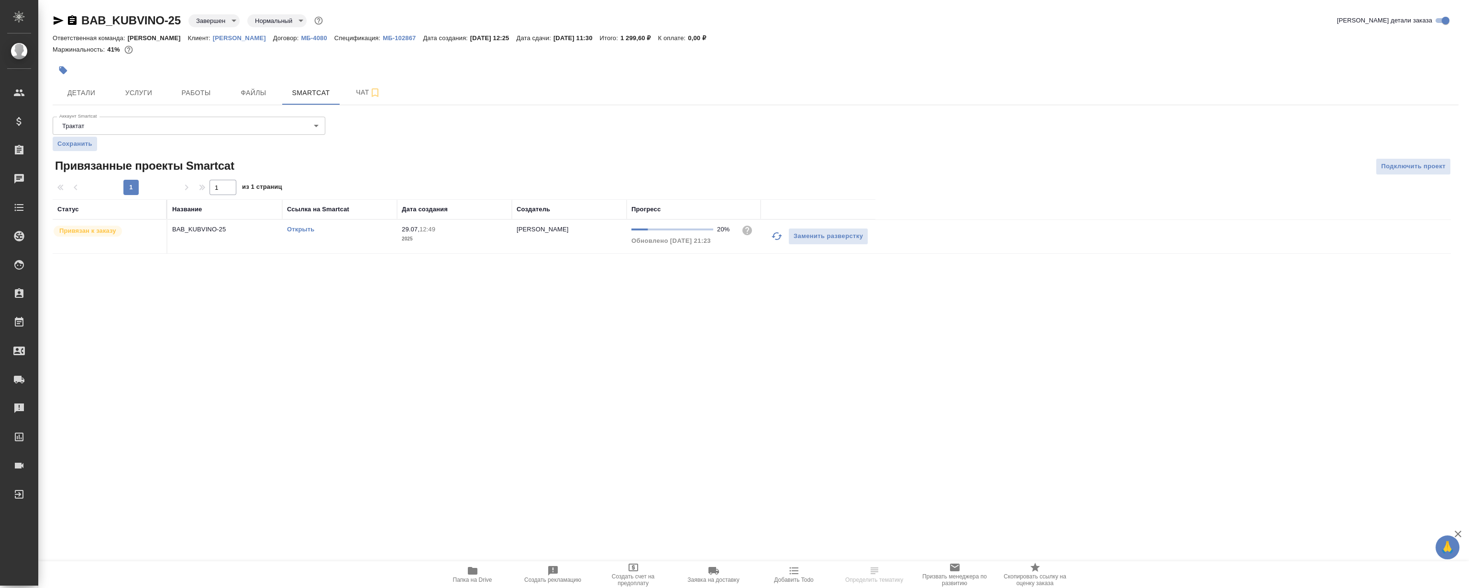
click at [295, 228] on link "Открыть" at bounding box center [300, 229] width 27 height 7
click at [208, 93] on span "Работы" at bounding box center [196, 93] width 46 height 12
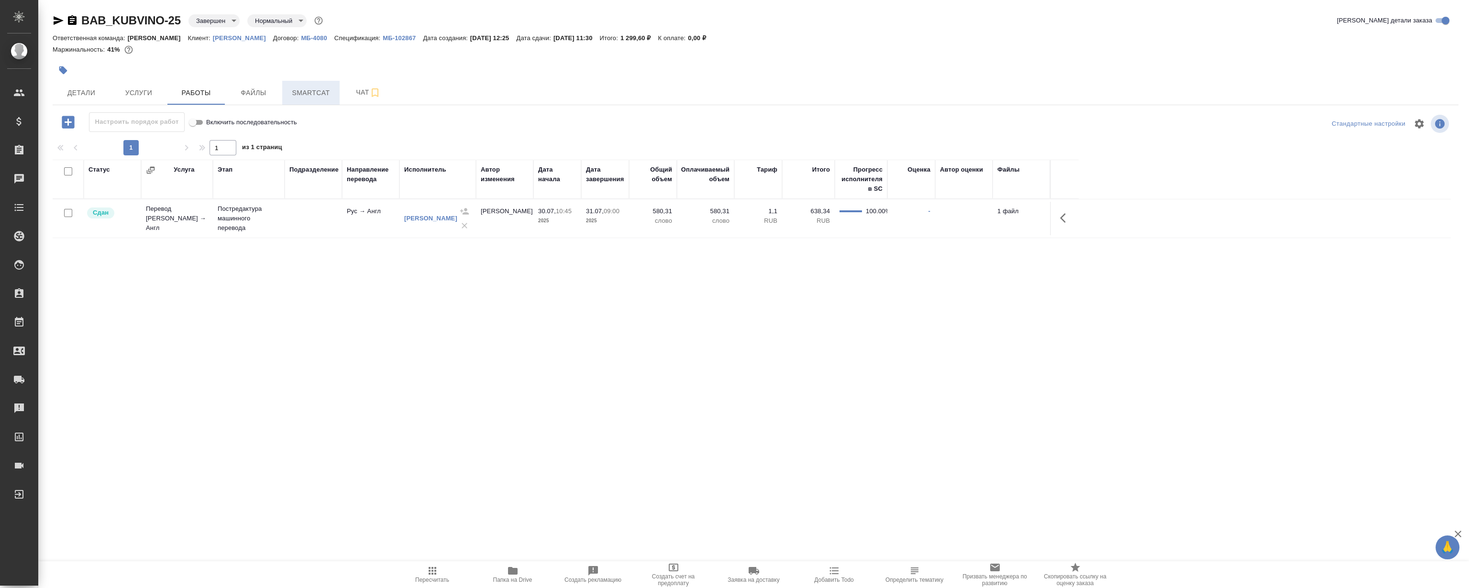
click at [314, 93] on span "Smartcat" at bounding box center [311, 93] width 46 height 12
click at [302, 98] on span "Smartcat" at bounding box center [311, 93] width 46 height 12
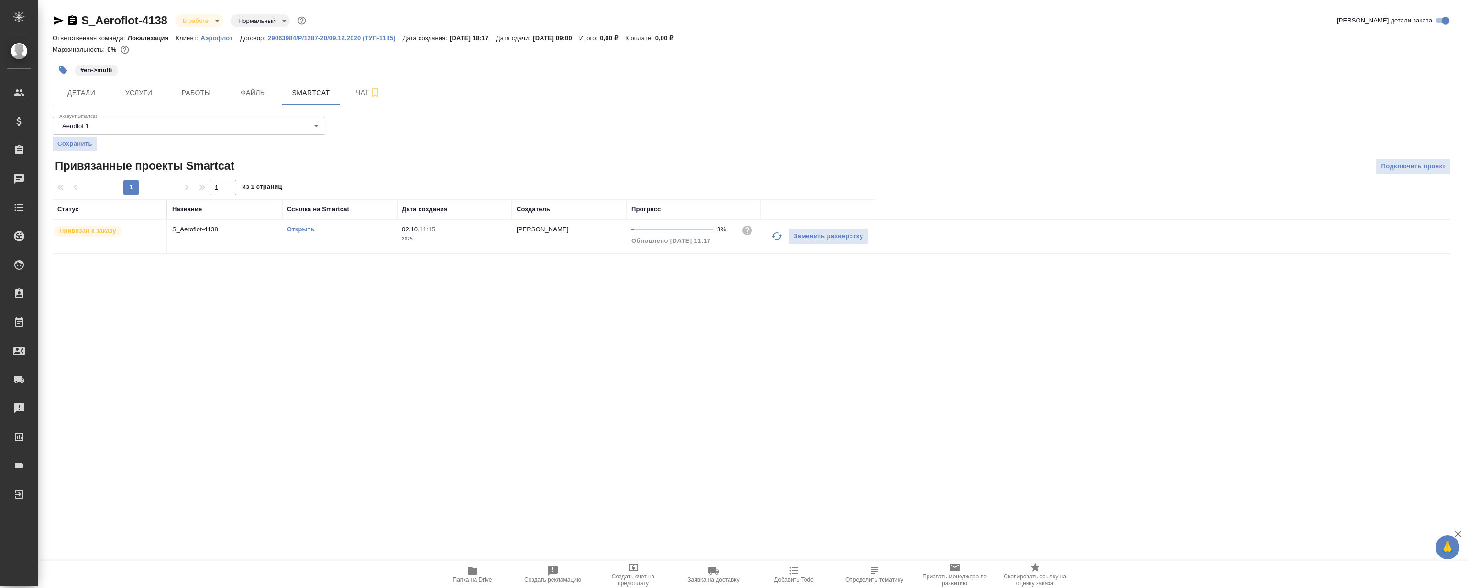
click at [303, 233] on div "Открыть" at bounding box center [339, 230] width 105 height 10
click at [292, 229] on link "Открыть" at bounding box center [300, 229] width 27 height 7
click at [186, 92] on span "Работы" at bounding box center [196, 93] width 46 height 12
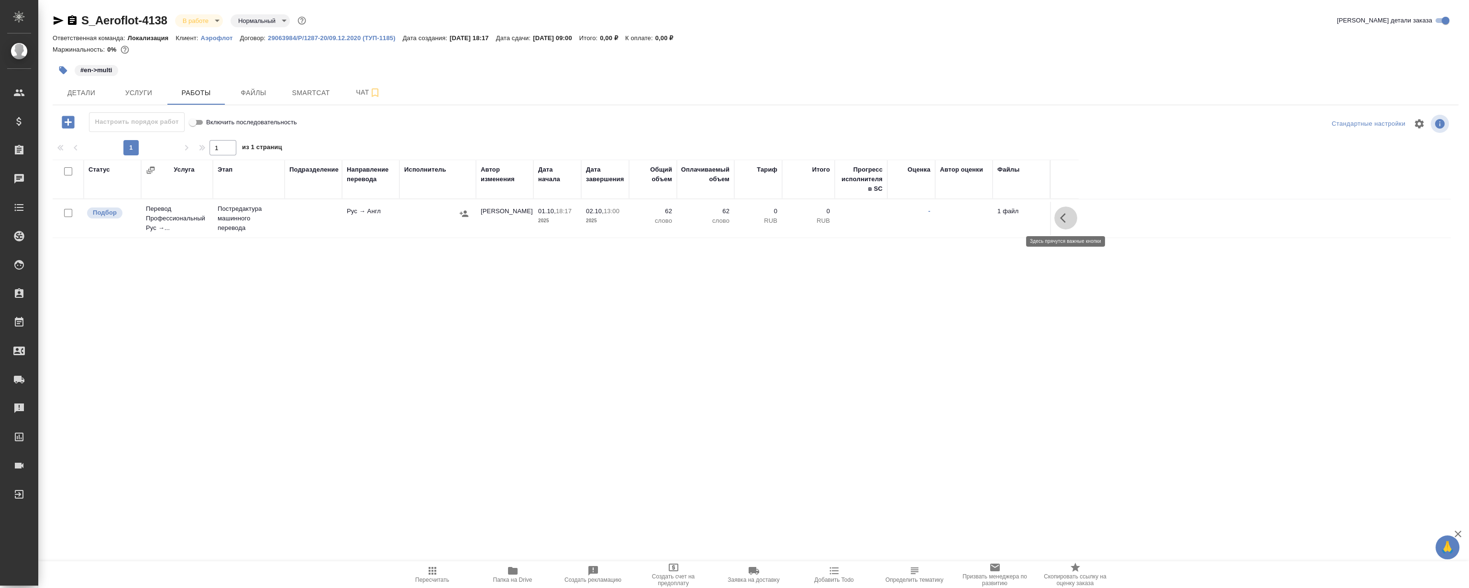
click at [1067, 219] on icon "button" at bounding box center [1065, 217] width 11 height 11
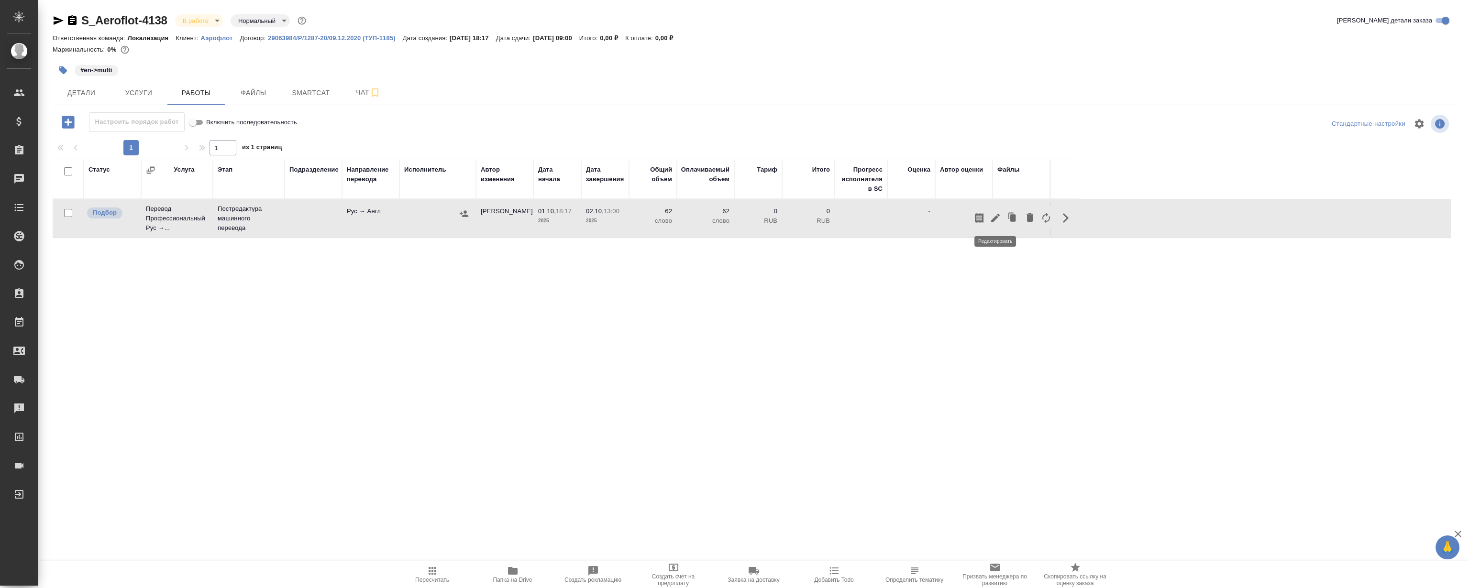
click at [998, 219] on icon "button" at bounding box center [995, 217] width 11 height 11
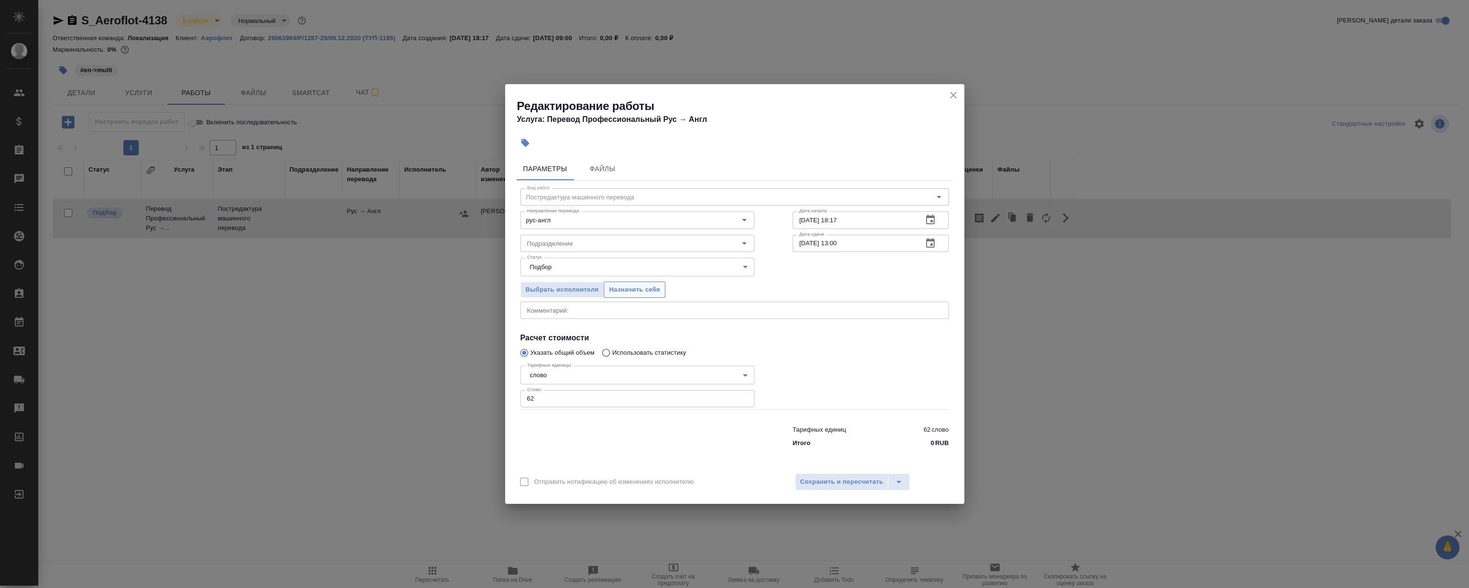
click at [631, 296] on button "Назначить себя" at bounding box center [634, 290] width 61 height 17
click at [949, 92] on icon "close" at bounding box center [953, 94] width 11 height 11
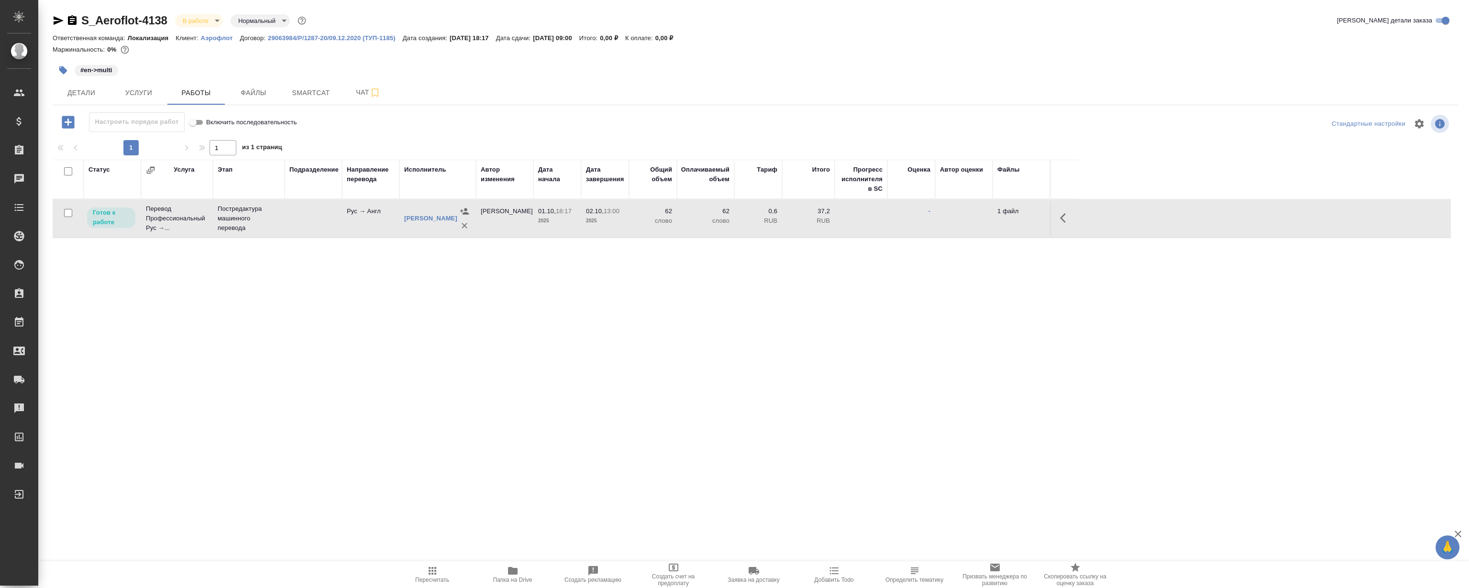
click at [1060, 217] on icon "button" at bounding box center [1065, 217] width 11 height 11
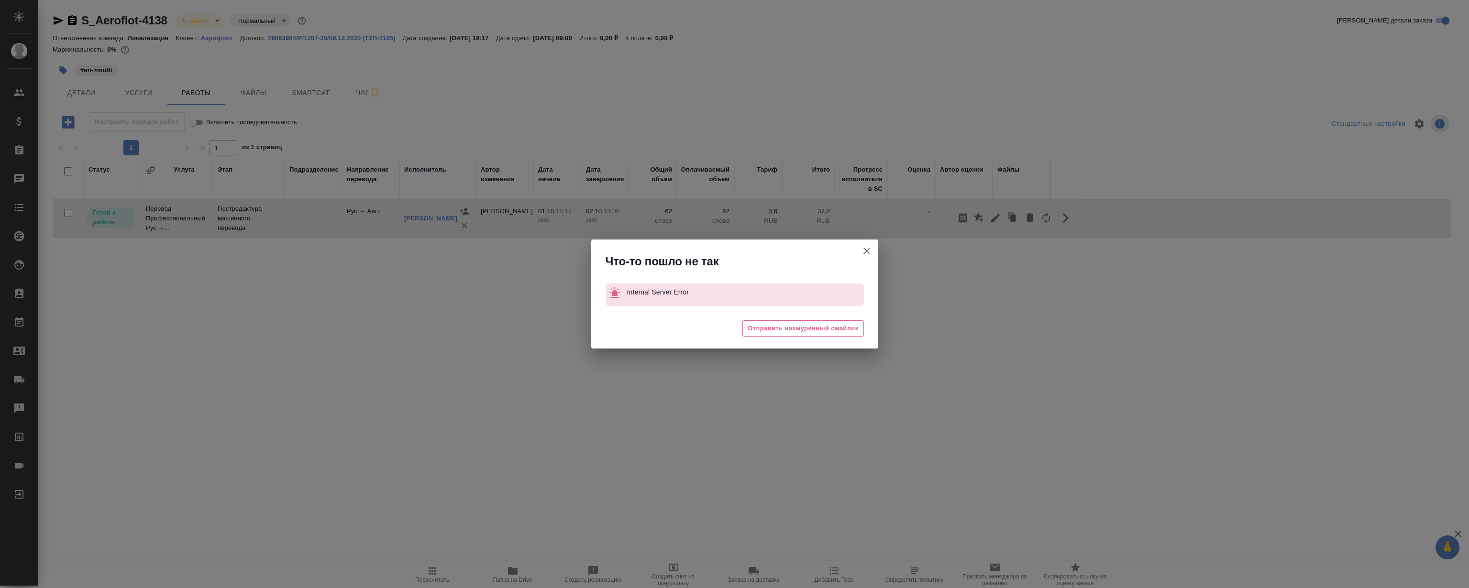
click at [875, 250] on button "Группировать работы по услугам" at bounding box center [866, 251] width 23 height 23
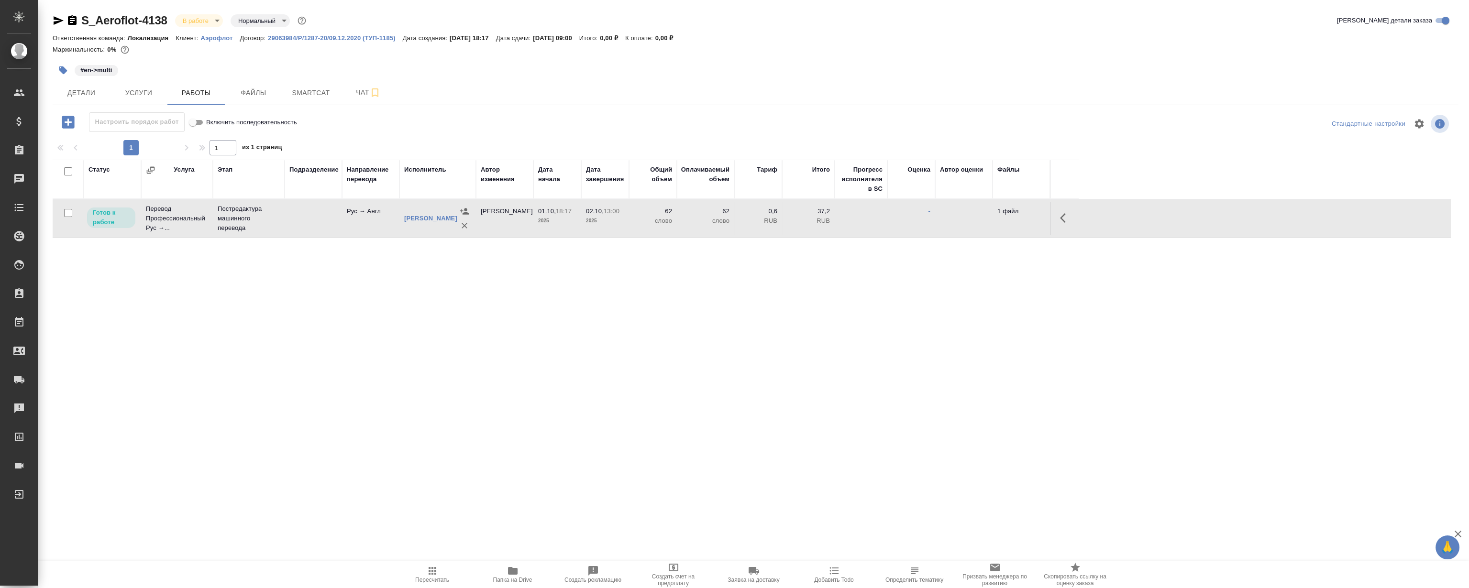
drag, startPoint x: 1066, startPoint y: 214, endPoint x: 1054, endPoint y: 215, distance: 12.0
click at [1066, 213] on icon "button" at bounding box center [1065, 217] width 11 height 11
click at [997, 221] on icon "button" at bounding box center [995, 217] width 11 height 11
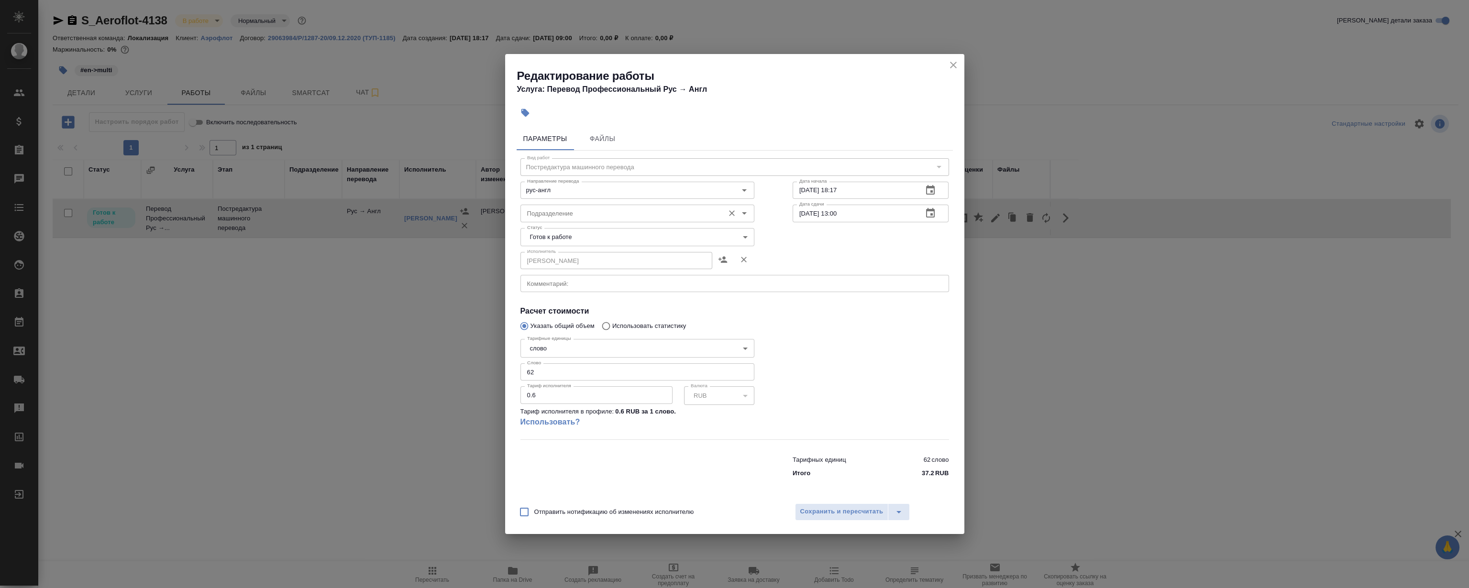
click at [654, 220] on div "Подразделение" at bounding box center [637, 213] width 234 height 17
click at [576, 229] on li "LocQA" at bounding box center [637, 235] width 234 height 17
type input "LocQA"
click at [565, 234] on body "🙏 .cls-1 fill:#fff; AWATERA Magerramov Ruslan Клиенты Спецификации Заказы 0 Чат…" at bounding box center [734, 294] width 1469 height 588
click at [565, 286] on li "Сдан" at bounding box center [637, 286] width 234 height 16
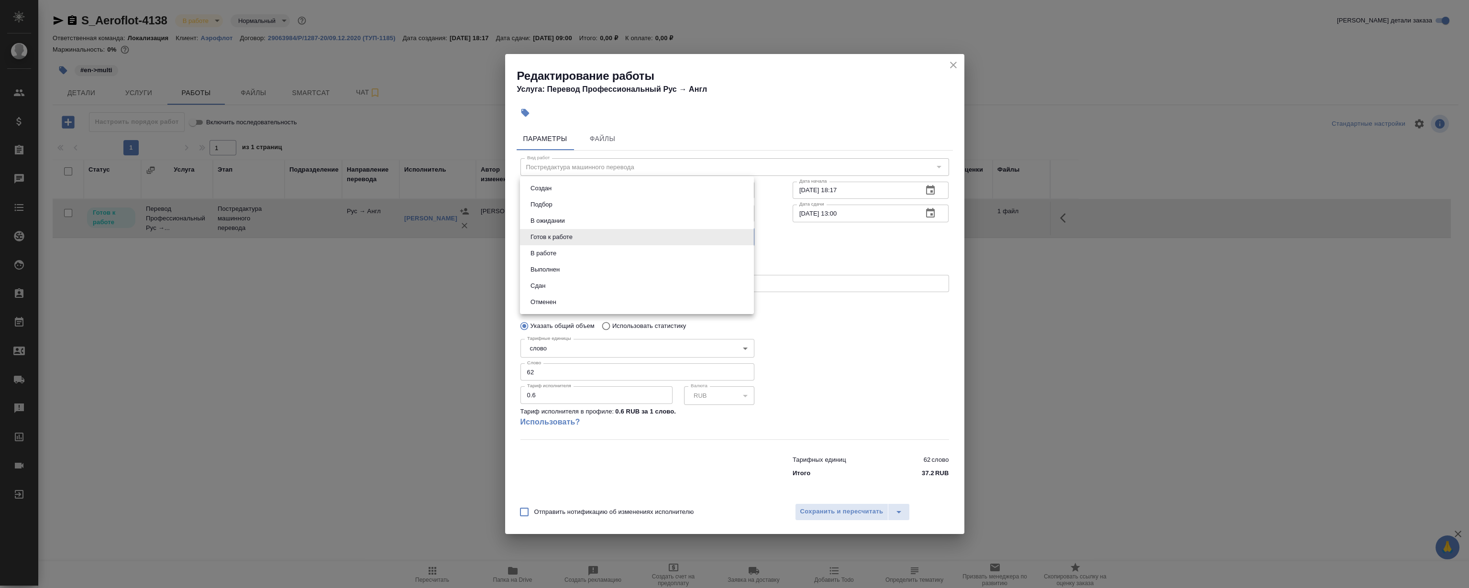
type input "closed"
click at [838, 510] on span "Сохранить и пересчитать" at bounding box center [841, 512] width 83 height 11
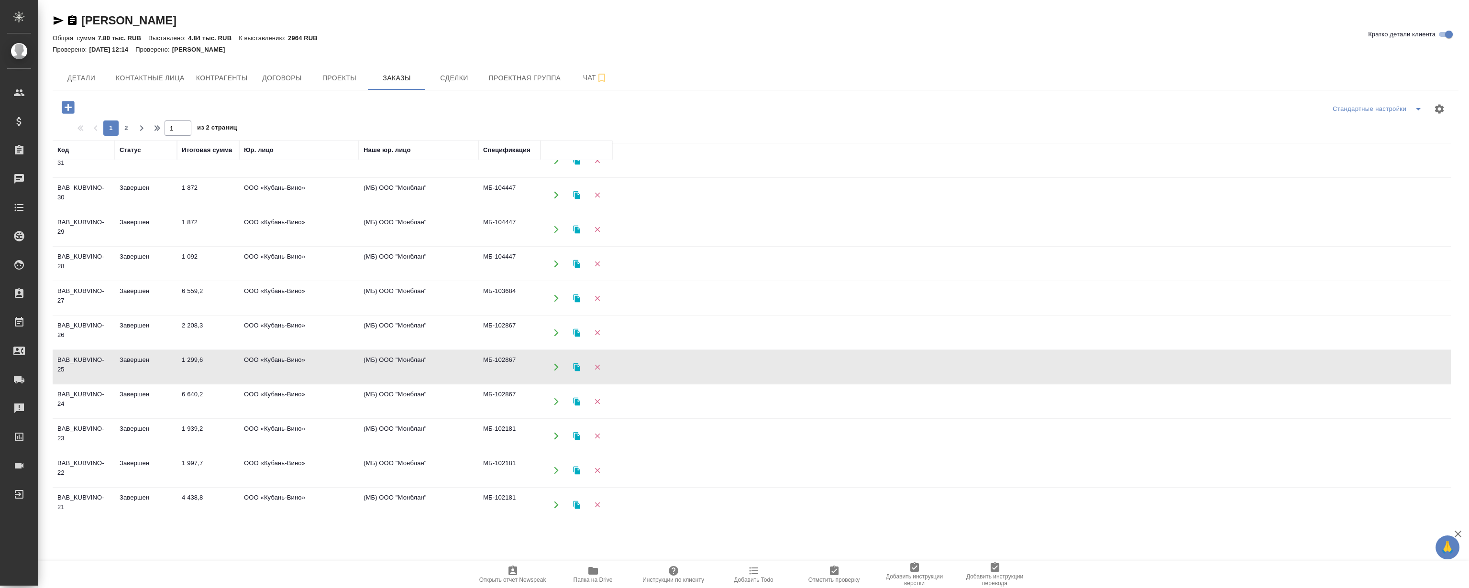
scroll to position [43, 0]
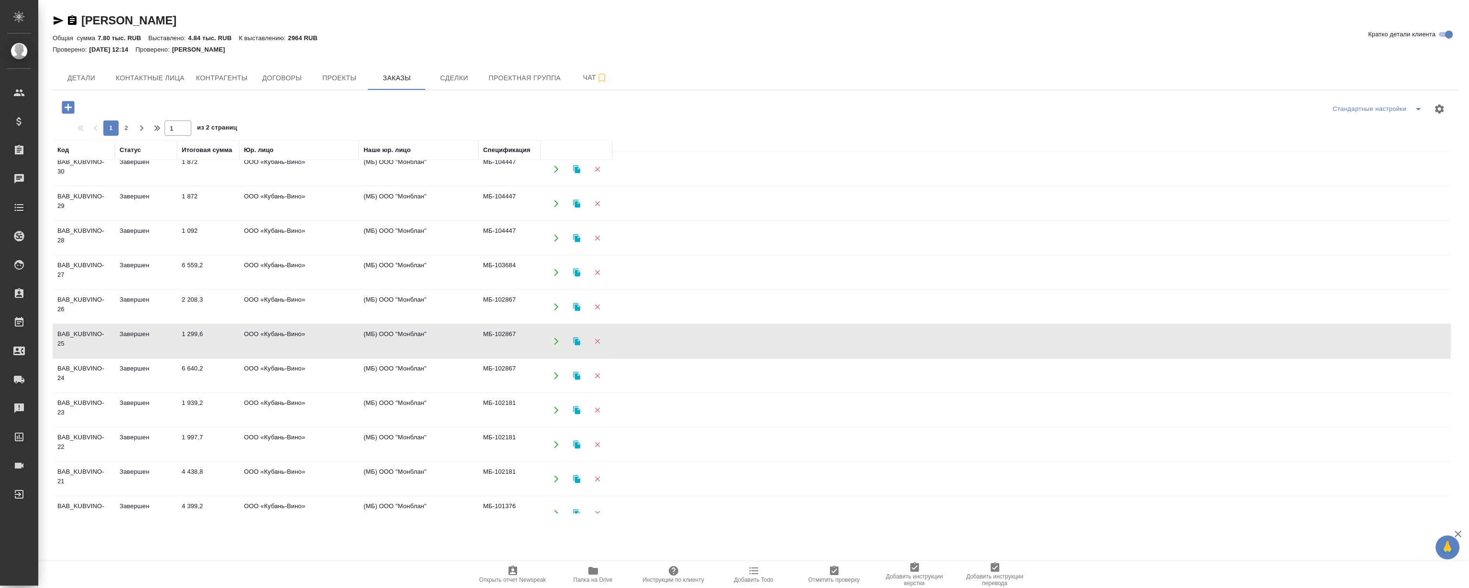
click at [96, 274] on td "BAB_KUBVINO-27" at bounding box center [84, 272] width 62 height 33
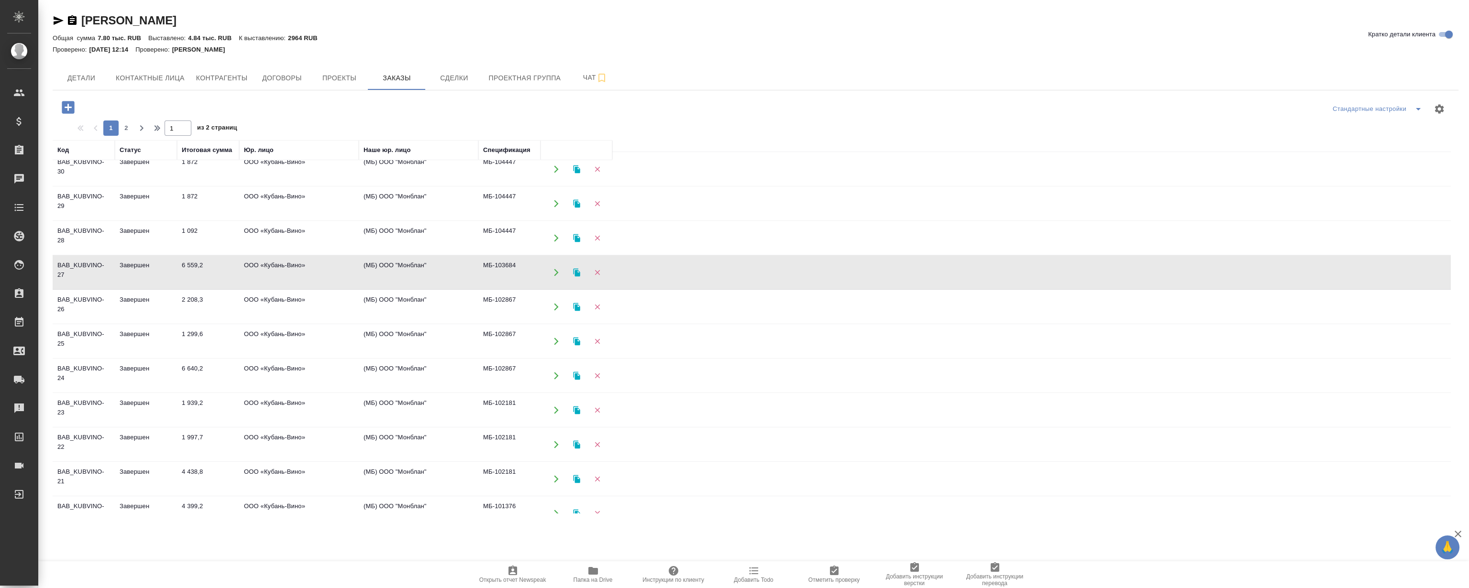
click at [96, 274] on td "BAB_KUBVINO-27" at bounding box center [84, 272] width 62 height 33
click at [92, 337] on td "BAB_KUBVINO-25" at bounding box center [84, 341] width 62 height 33
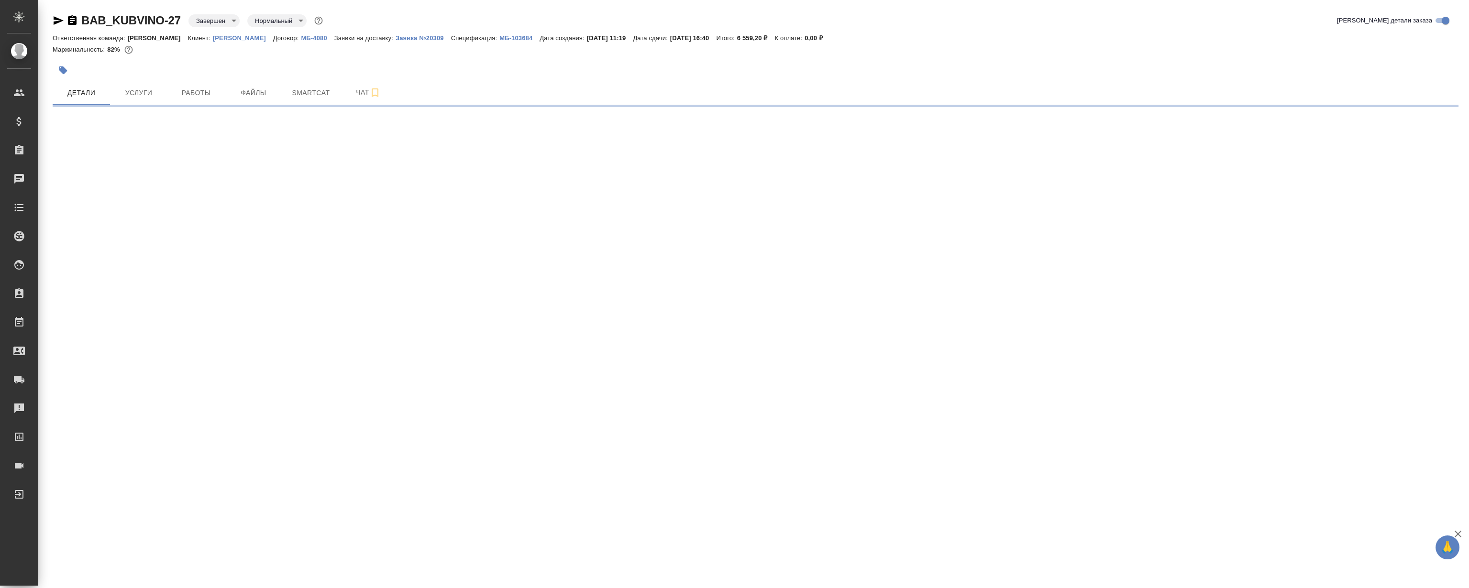
select select "RU"
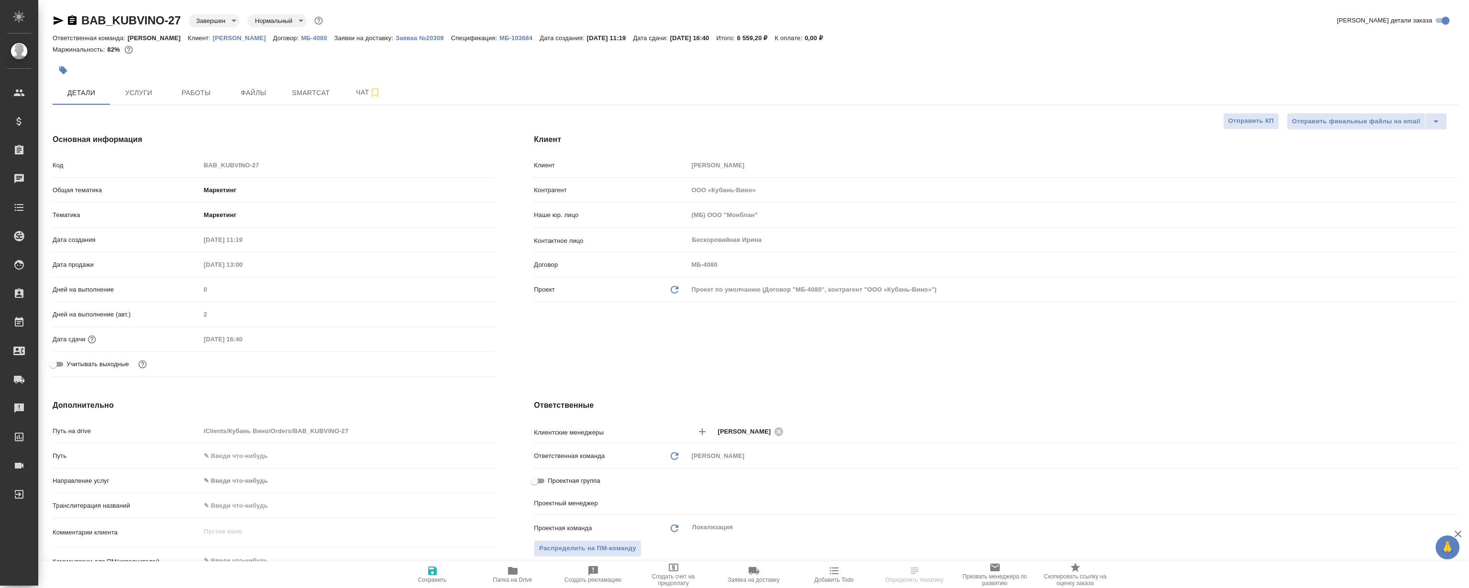
type textarea "x"
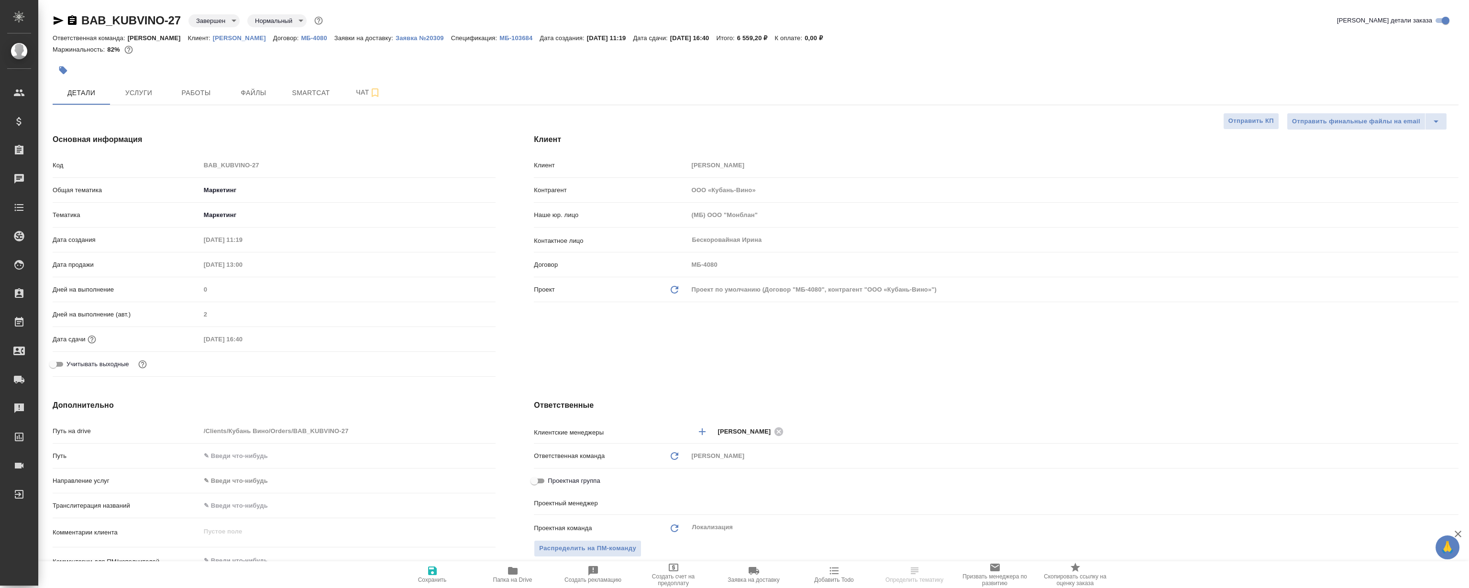
type textarea "x"
type input "[PERSON_NAME]"
click at [192, 86] on button "Работы" at bounding box center [195, 93] width 57 height 24
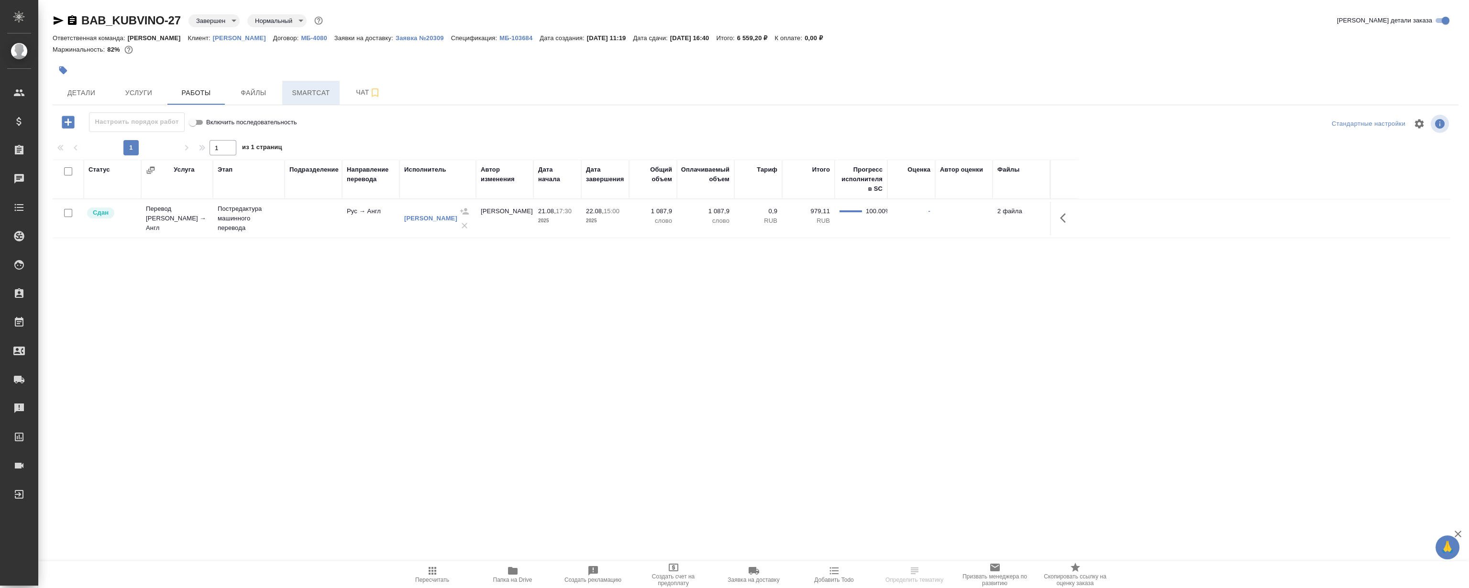
click at [334, 84] on button "Smartcat" at bounding box center [310, 93] width 57 height 24
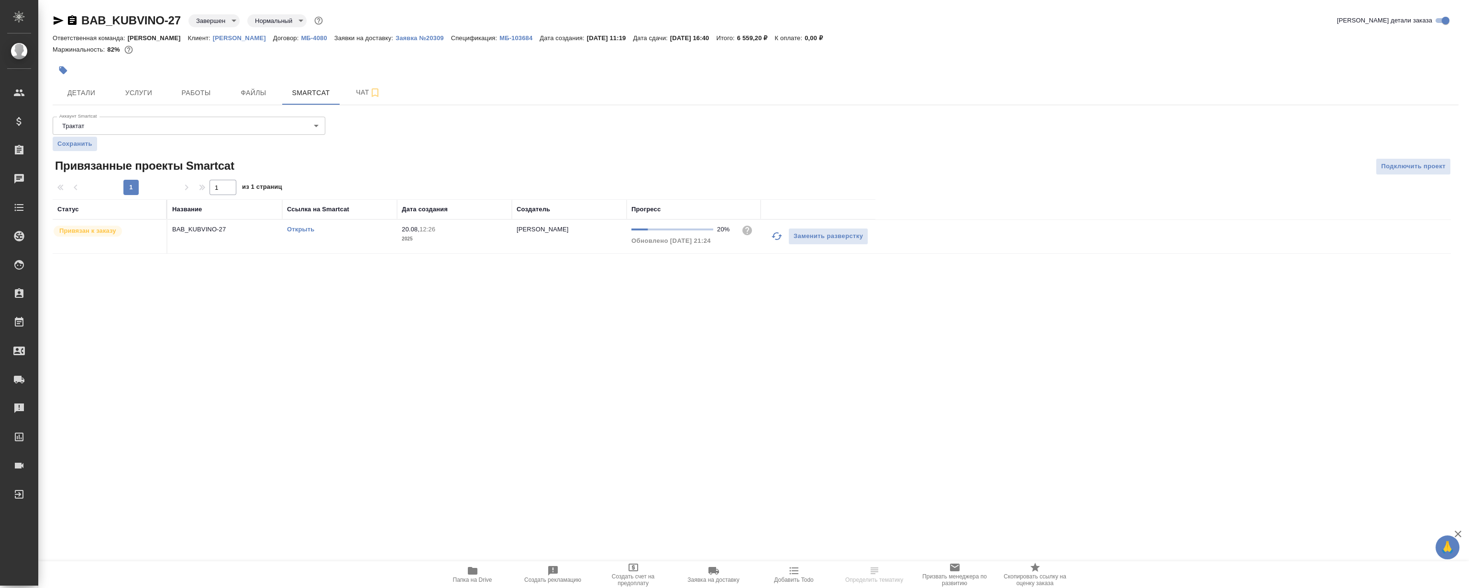
click at [305, 233] on div "Открыть" at bounding box center [339, 230] width 105 height 10
click at [306, 229] on link "Открыть" at bounding box center [300, 229] width 27 height 7
click at [186, 97] on span "Работы" at bounding box center [196, 93] width 46 height 12
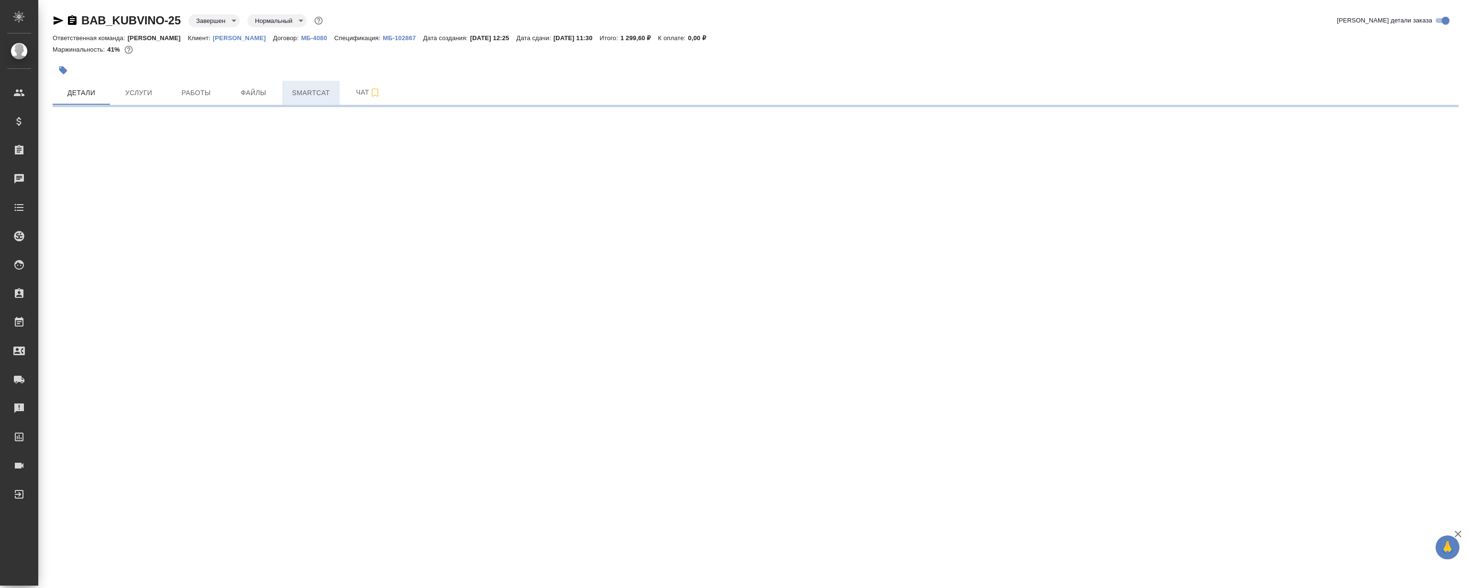
select select "RU"
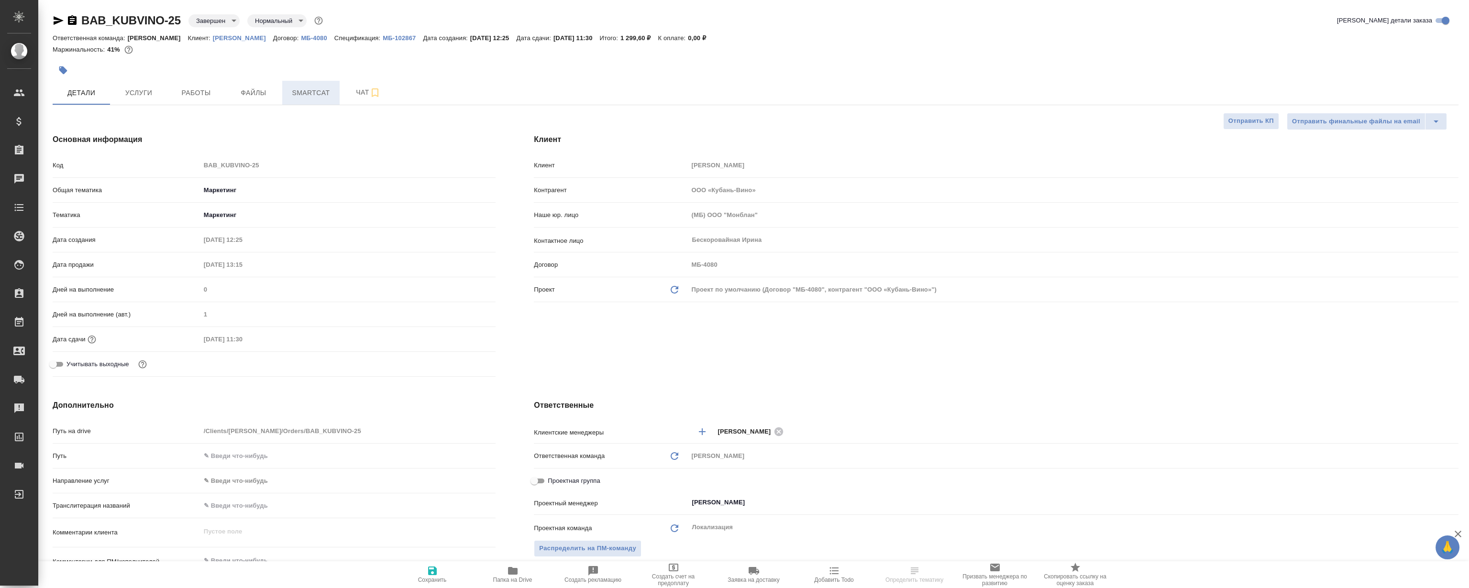
click at [320, 86] on button "Smartcat" at bounding box center [310, 93] width 57 height 24
type textarea "x"
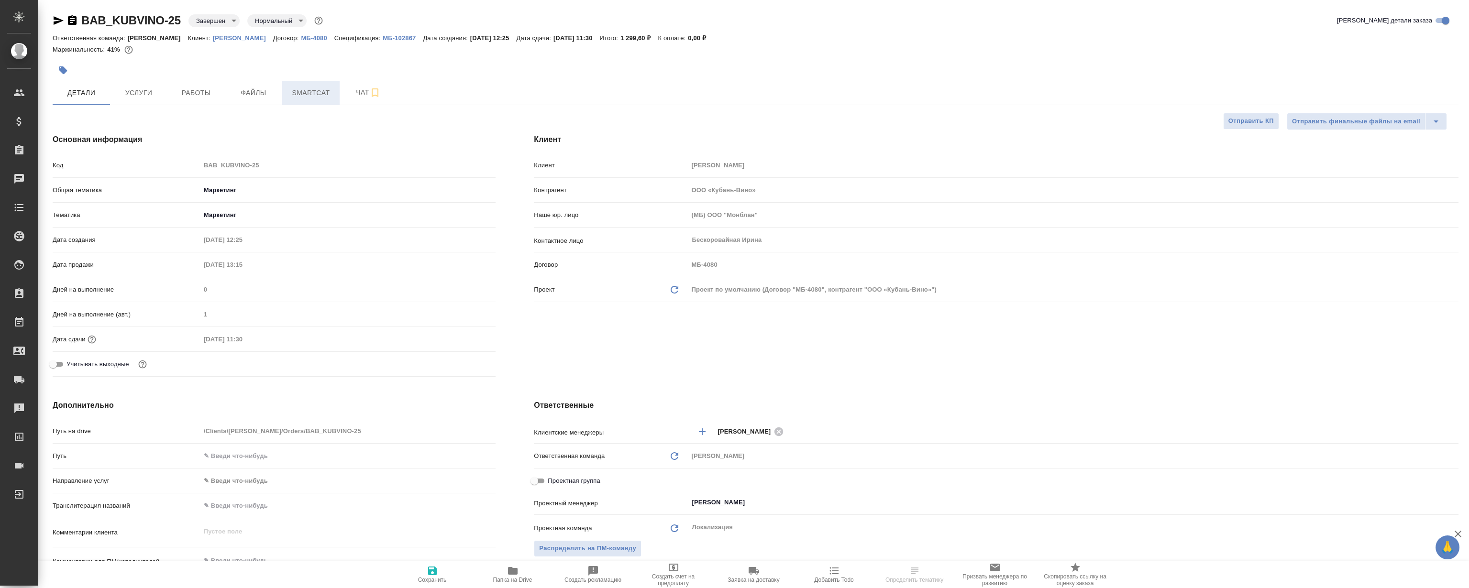
type textarea "x"
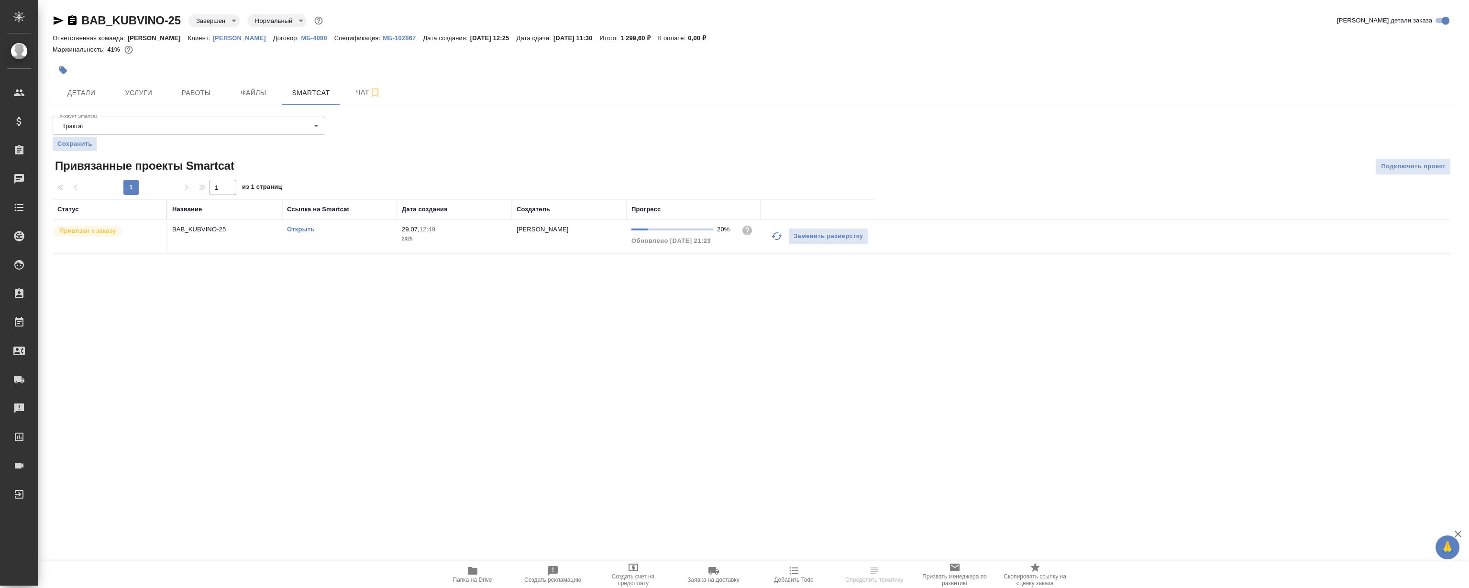
click at [297, 236] on td "Открыть" at bounding box center [339, 236] width 115 height 33
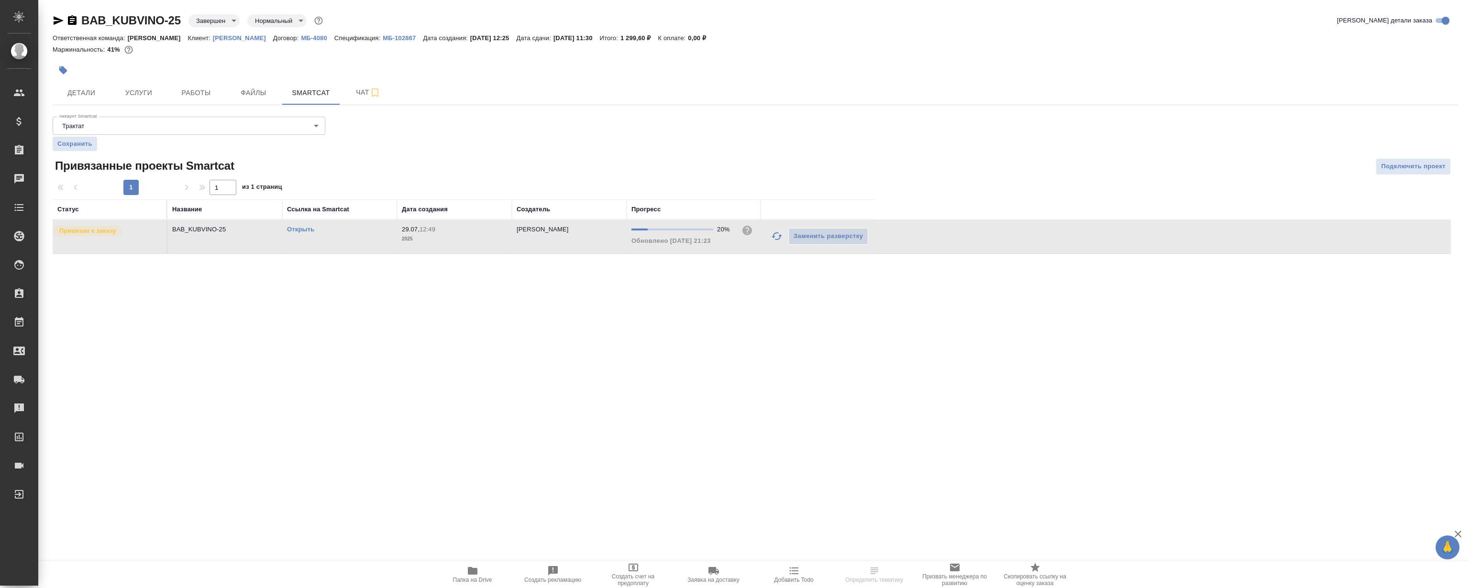
click at [301, 230] on link "Открыть" at bounding box center [300, 229] width 27 height 7
click at [190, 93] on span "Работы" at bounding box center [196, 93] width 46 height 12
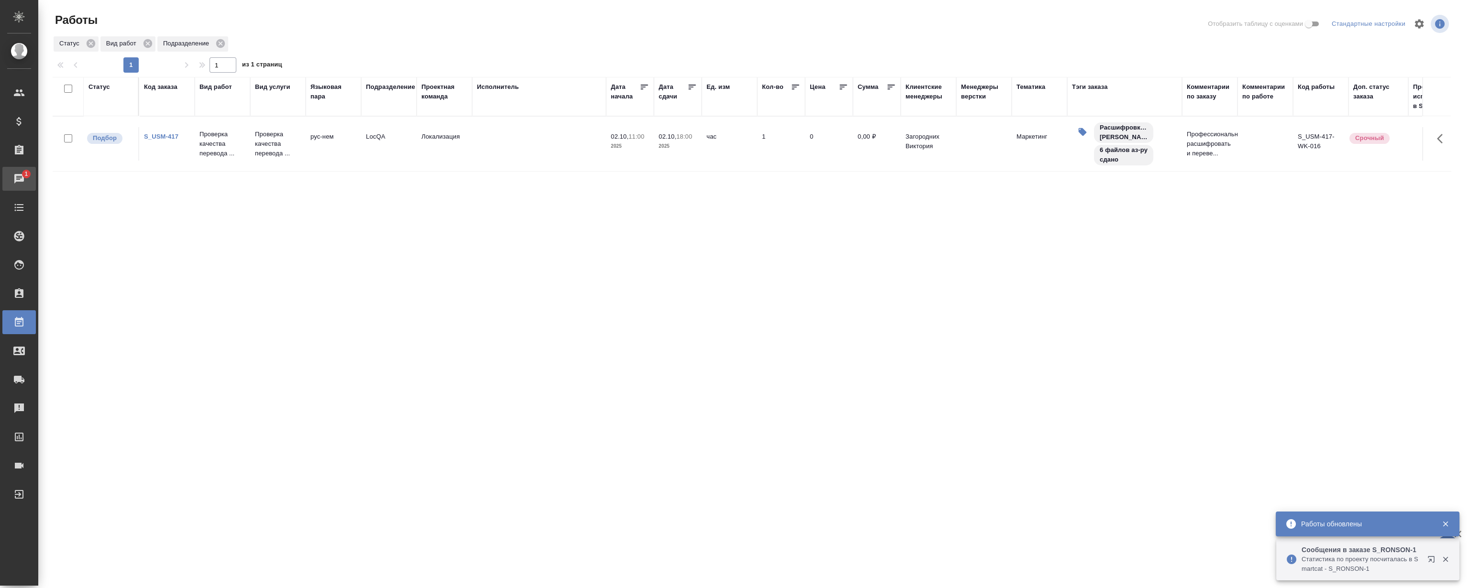
click at [19, 172] on div "Чаты" at bounding box center [7, 179] width 24 height 14
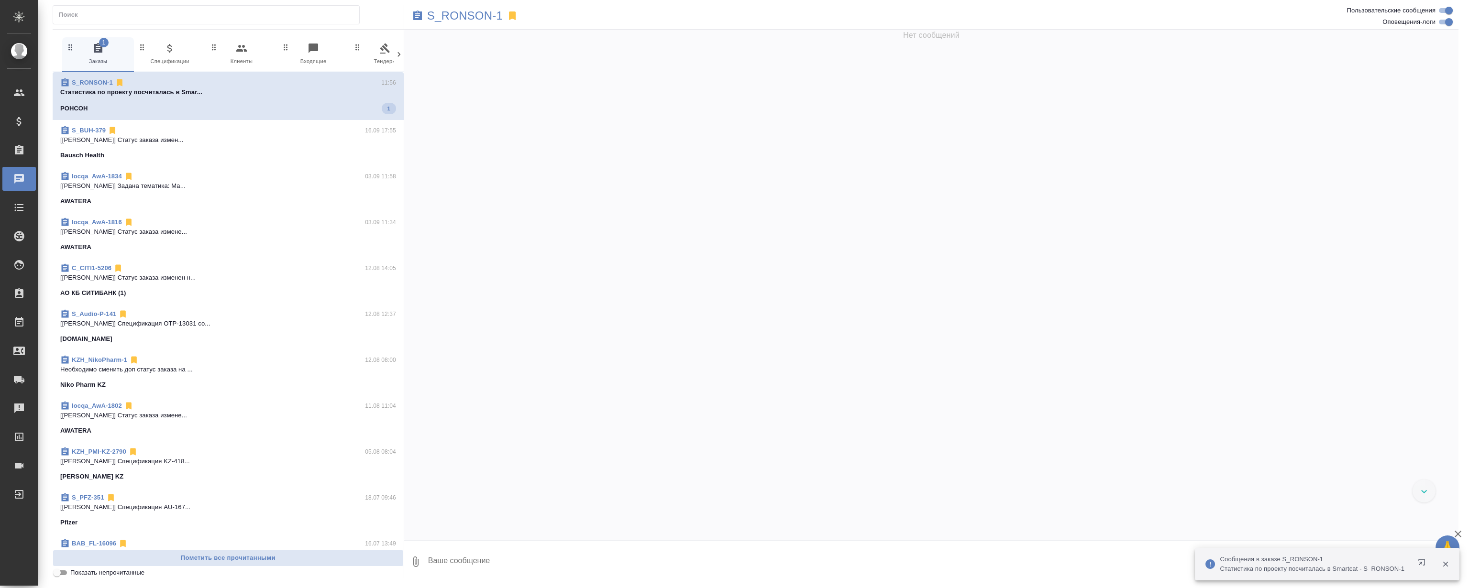
scroll to position [18925, 0]
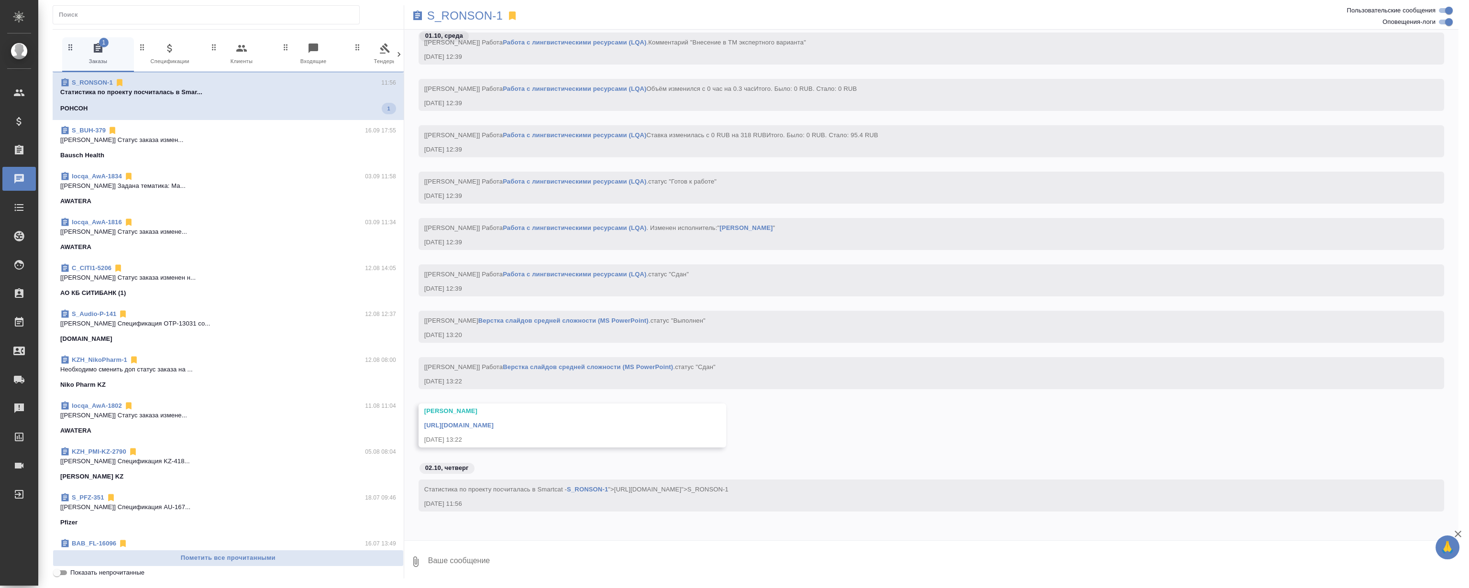
click at [513, 12] on icon at bounding box center [512, 15] width 7 height 9
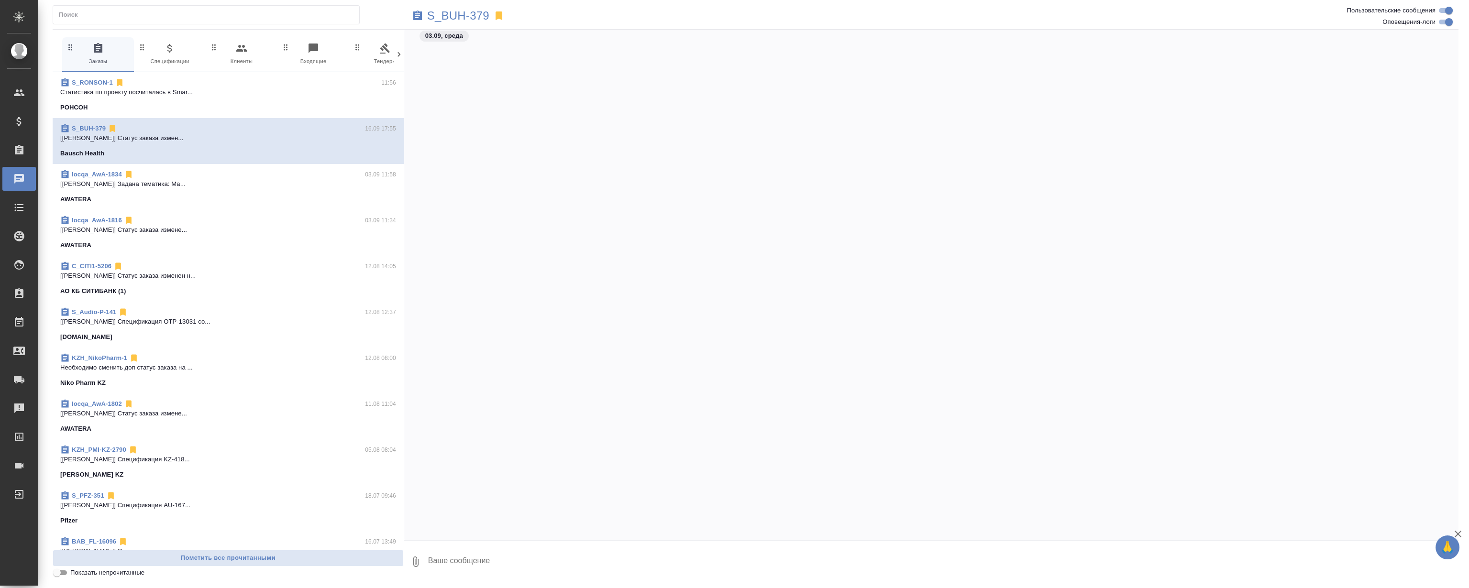
scroll to position [5341, 0]
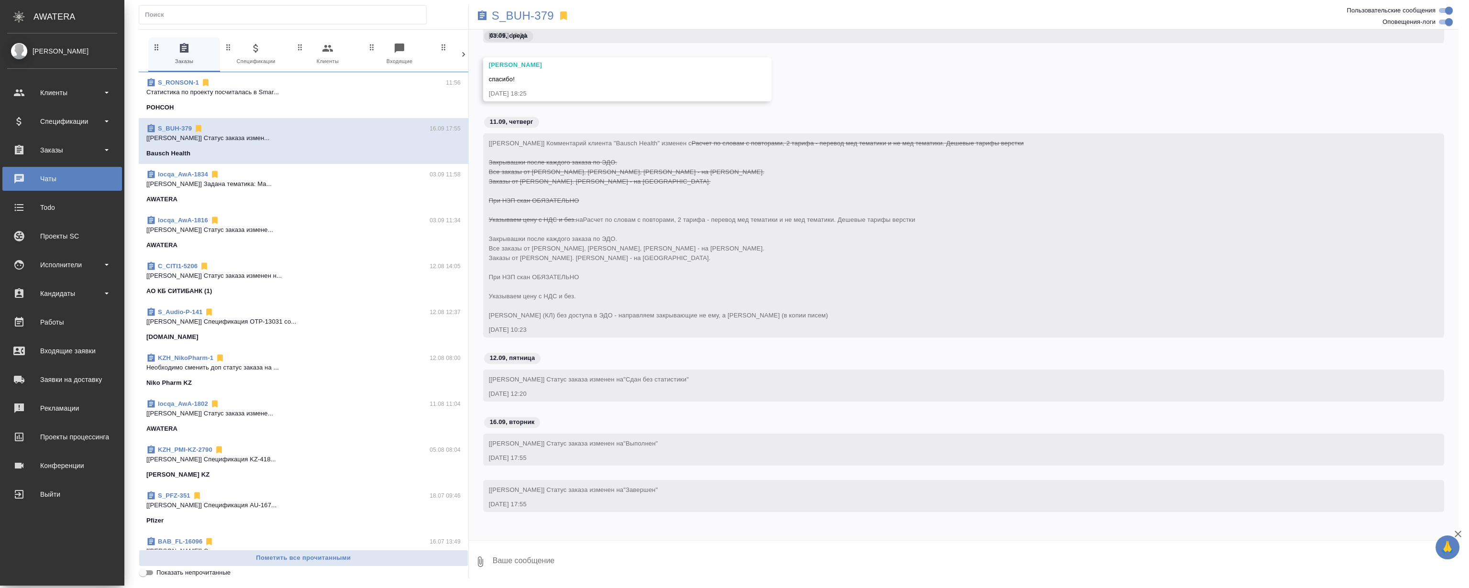
click at [47, 309] on ul "Клиенты Спецификации Заказы 0 Чаты Todo Проекты SC Исполнители Кандидаты Работы…" at bounding box center [62, 291] width 124 height 431
click at [50, 316] on div "Работы" at bounding box center [62, 322] width 110 height 14
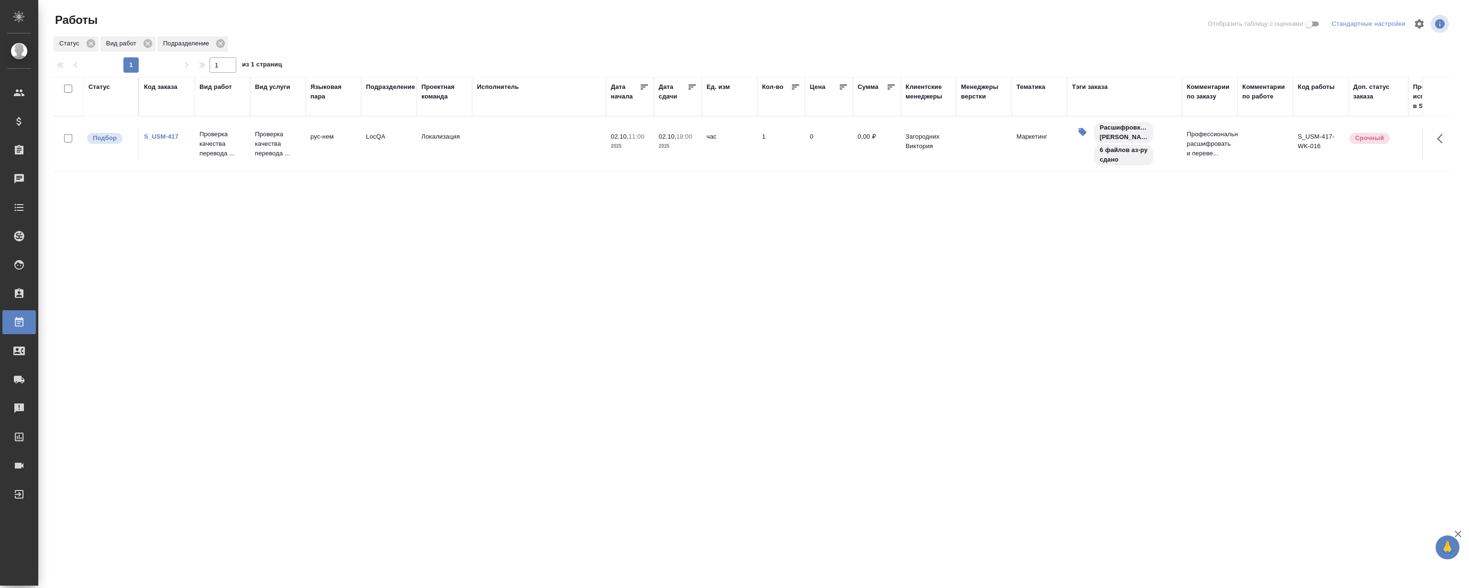
click at [274, 241] on div "Статус Код заказа Вид работ Вид услуги Языковая пара Подразделение Проектная ко…" at bounding box center [752, 249] width 1398 height 344
click at [483, 255] on div "Статус Код заказа Вид работ Вид услуги Языковая пара Подразделение Проектная ко…" at bounding box center [752, 249] width 1398 height 344
click at [149, 136] on link "S_USM-417" at bounding box center [161, 136] width 34 height 7
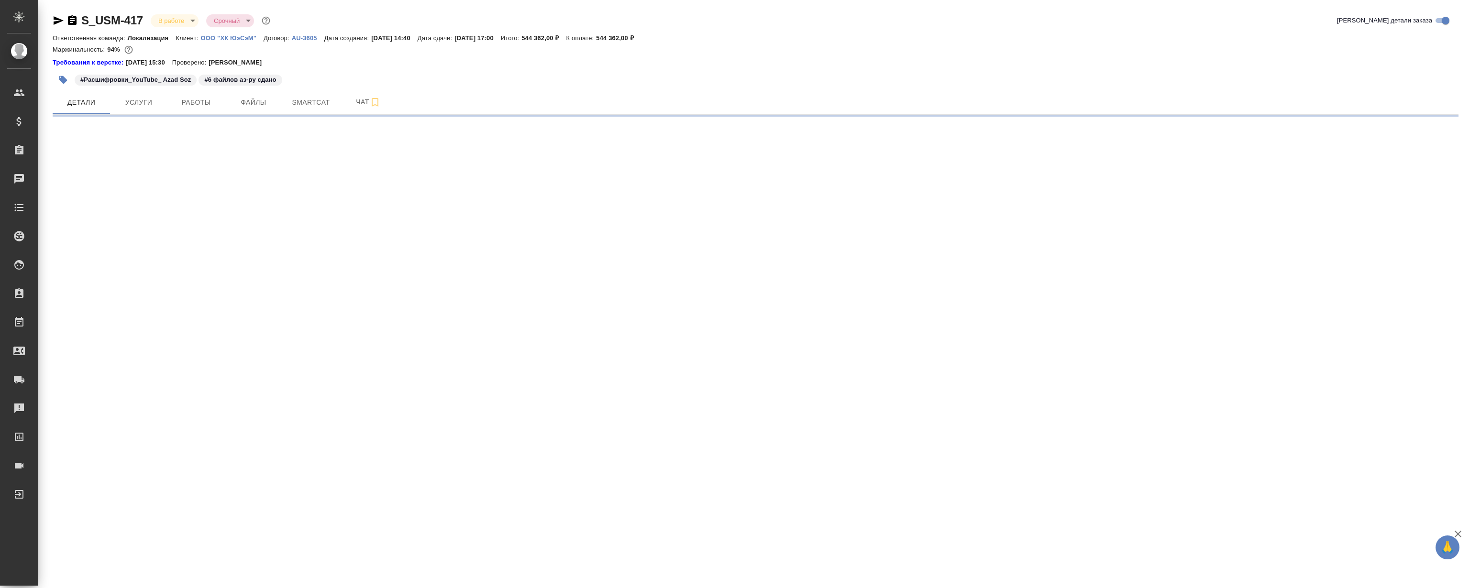
select select "RU"
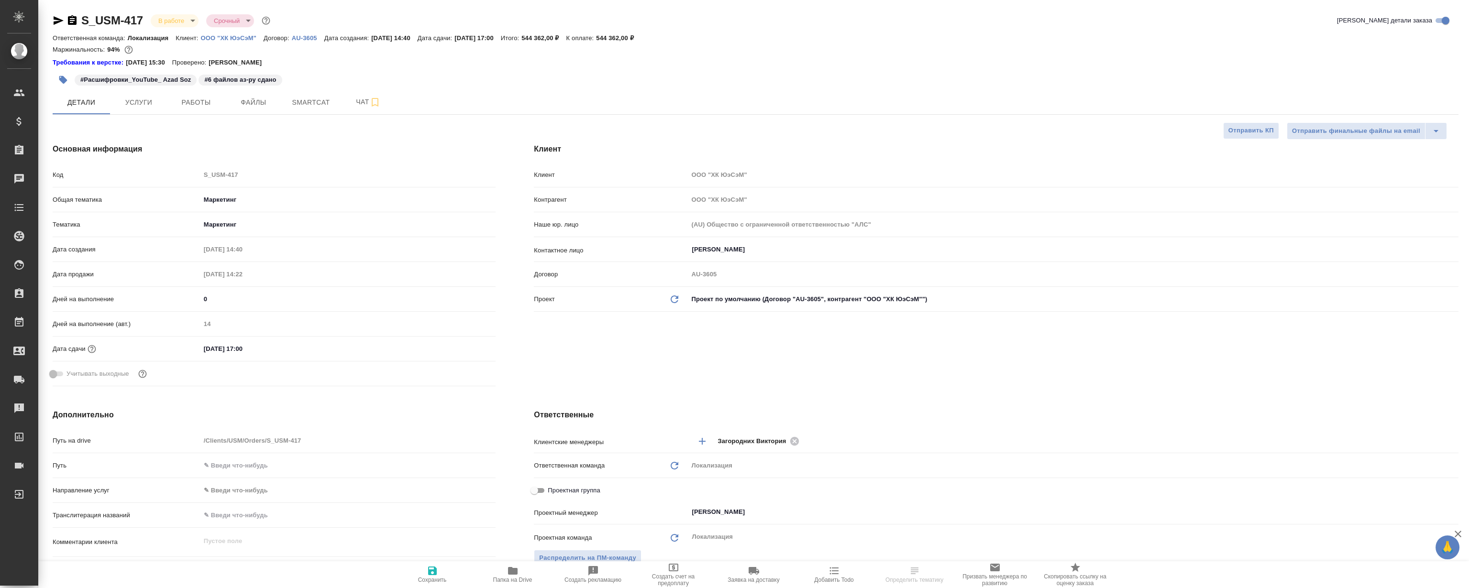
type textarea "x"
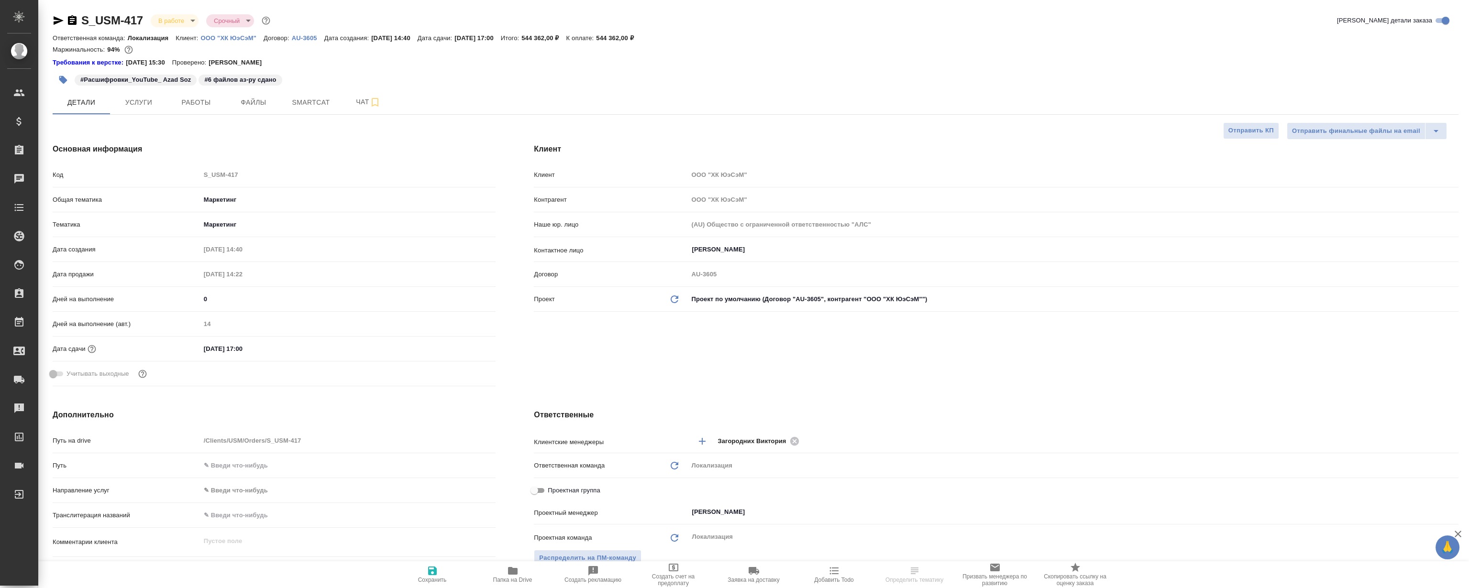
type textarea "x"
select select "RU"
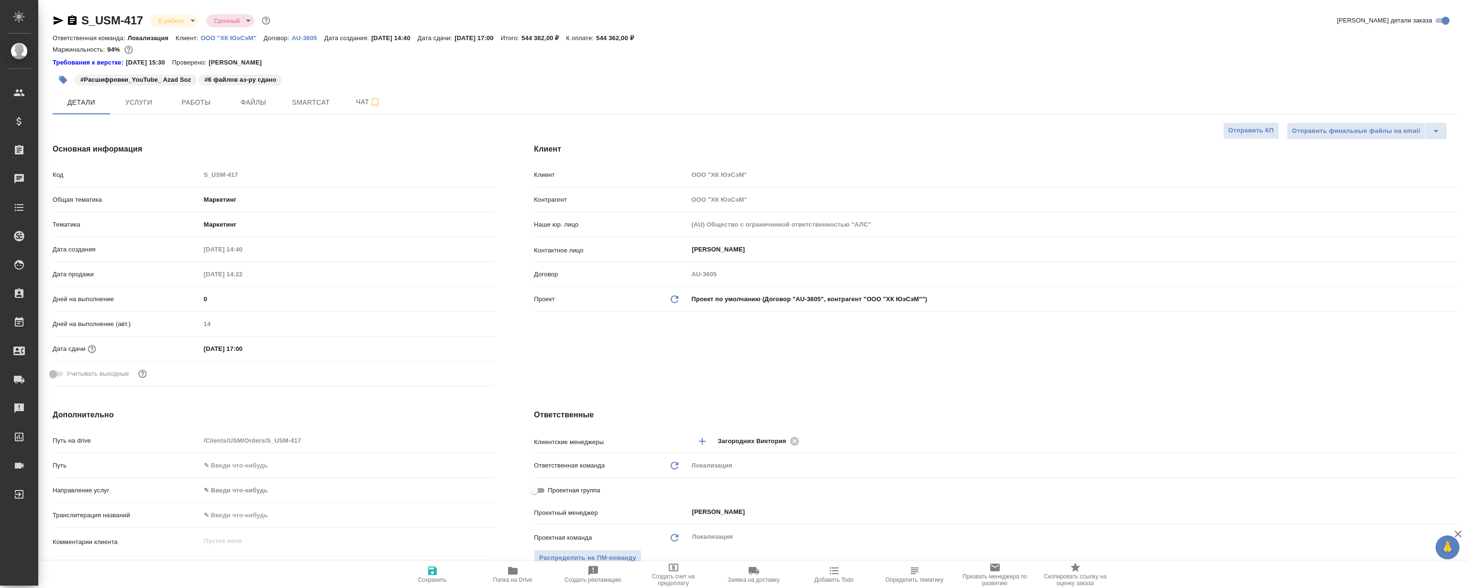
type textarea "x"
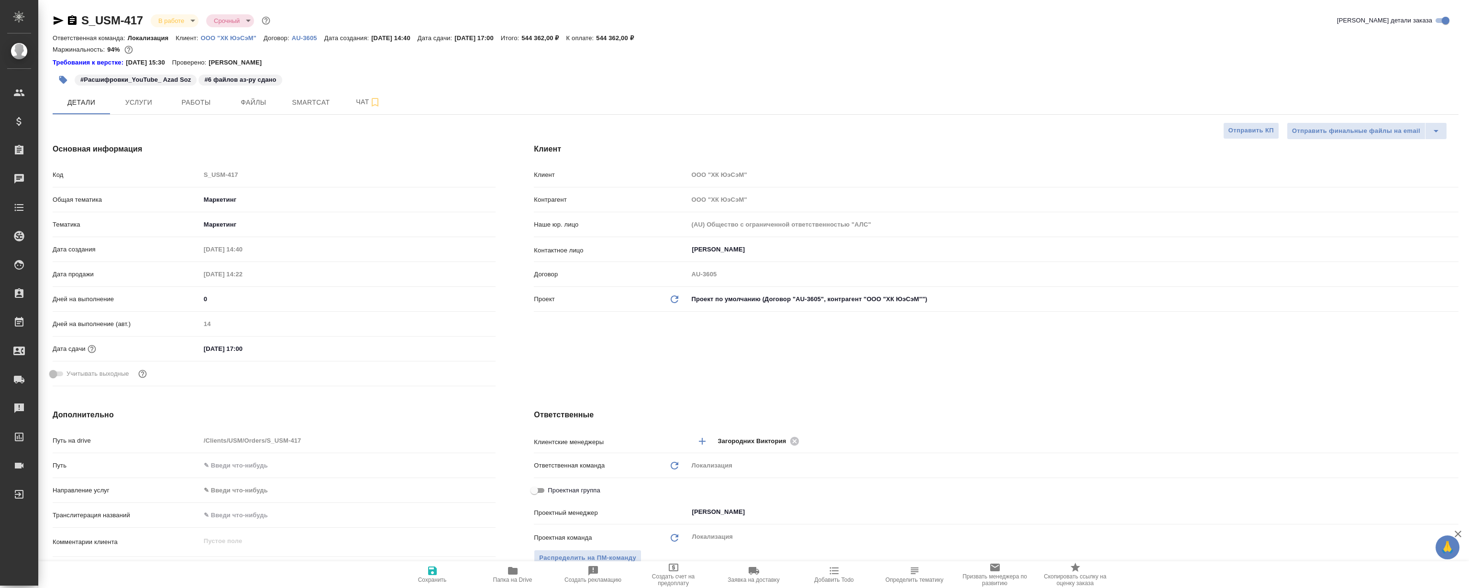
type textarea "x"
click at [304, 98] on span "Smartcat" at bounding box center [311, 103] width 46 height 12
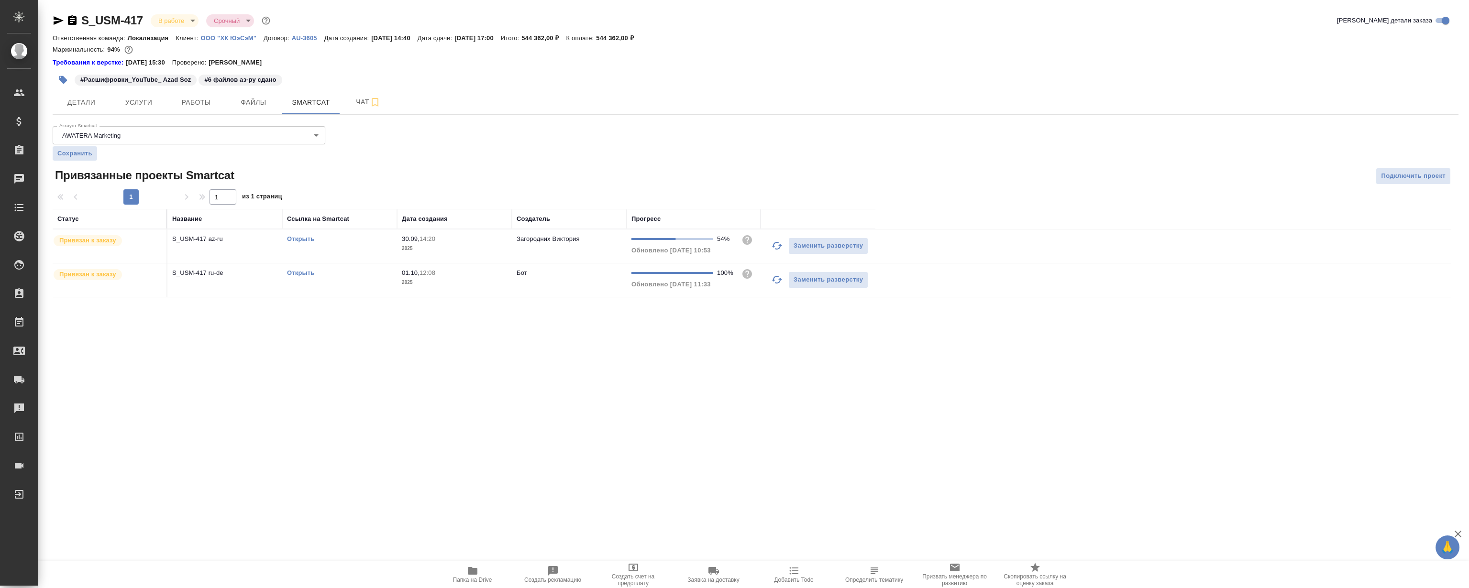
click at [294, 272] on link "Открыть" at bounding box center [300, 272] width 27 height 7
